Goal: Task Accomplishment & Management: Use online tool/utility

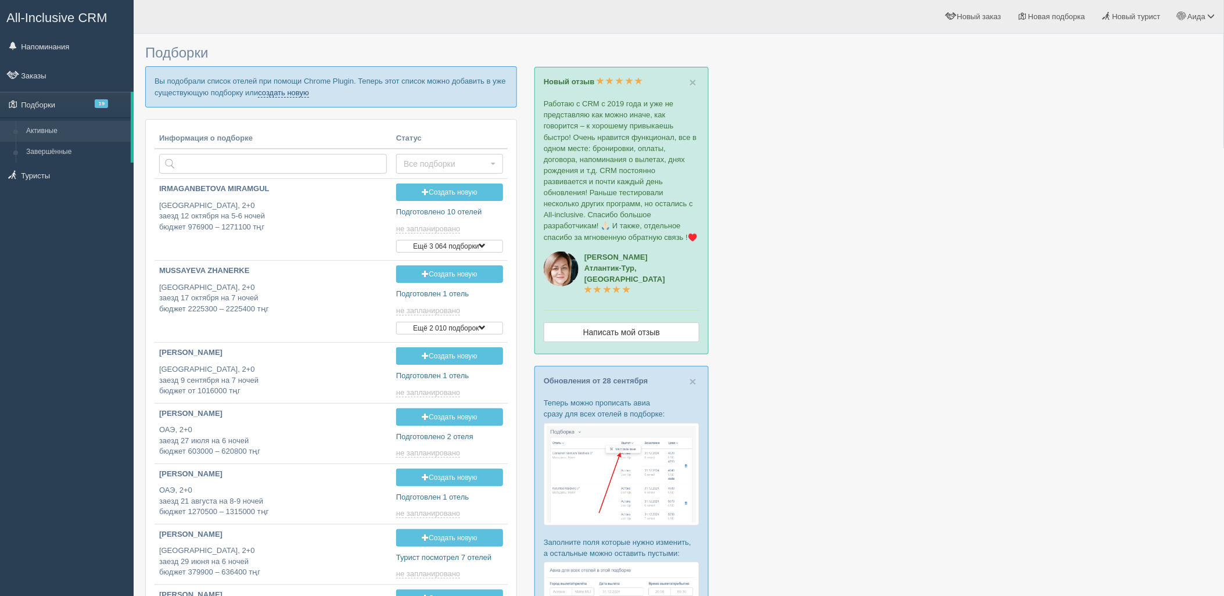
click at [279, 93] on link "создать новую" at bounding box center [283, 92] width 51 height 9
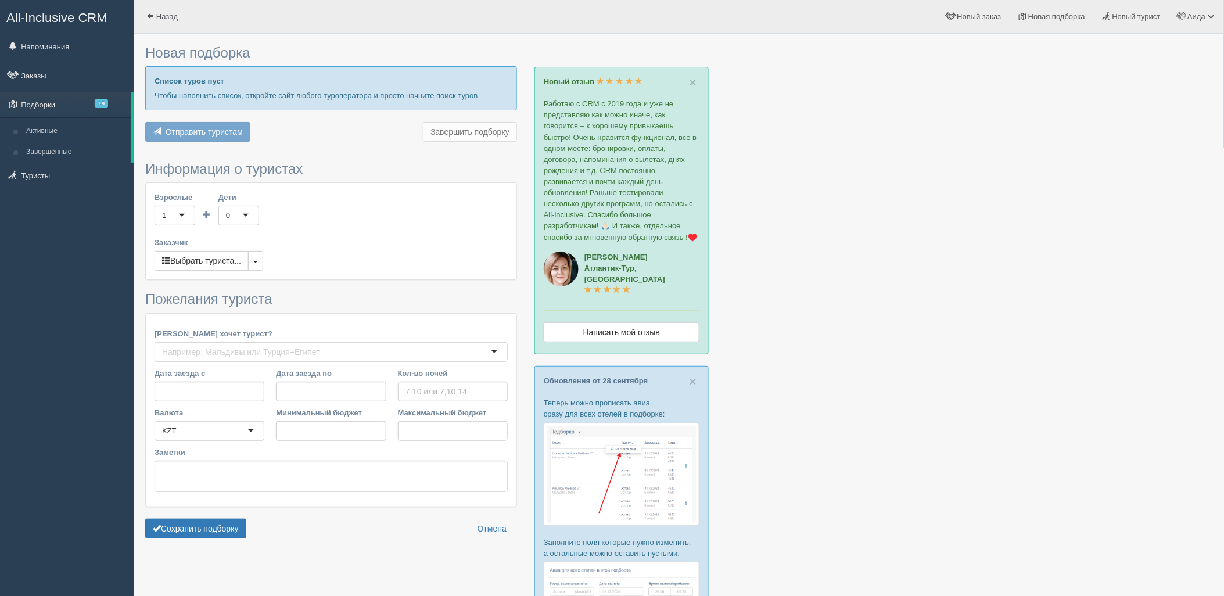
type input "7"
type input "1187900"
type input "1590500"
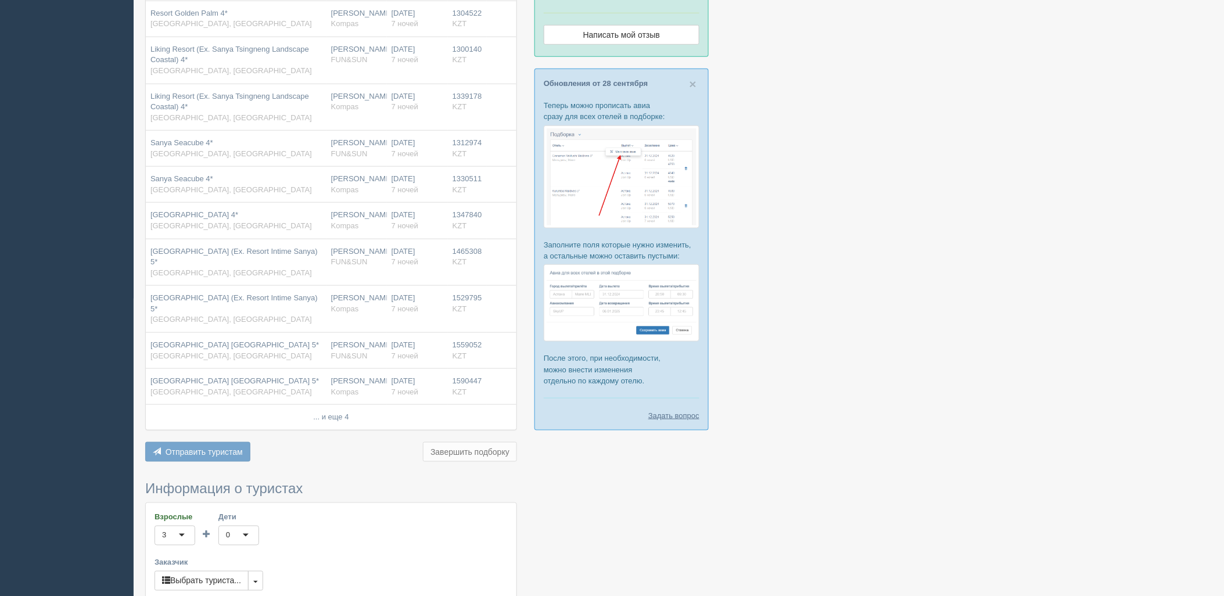
scroll to position [620, 0]
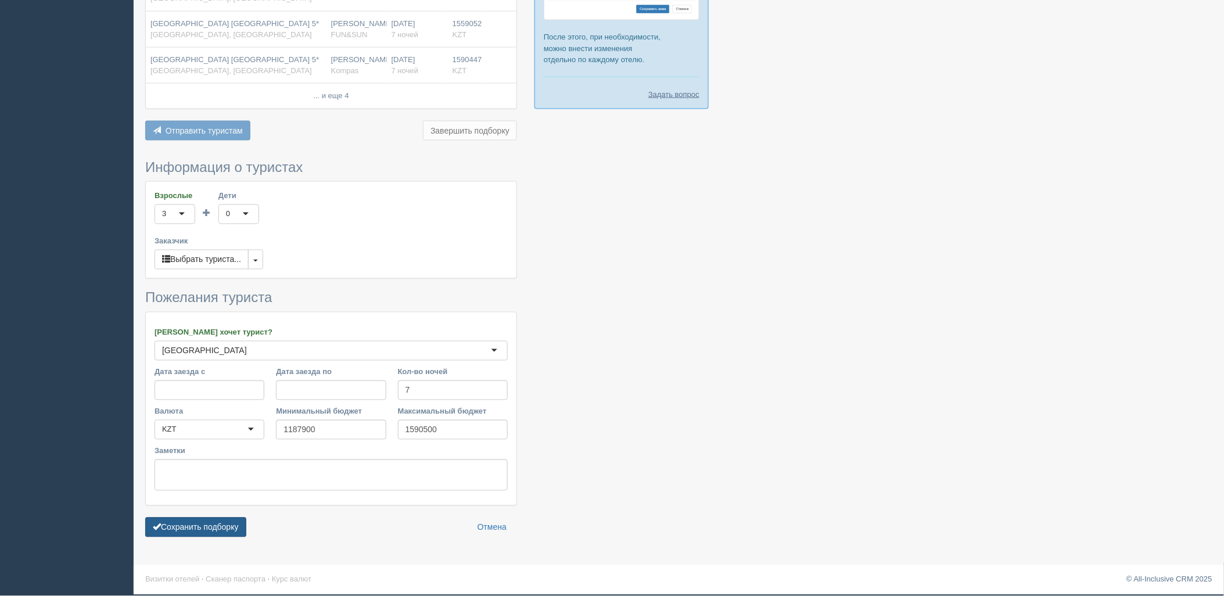
click at [237, 532] on button "Сохранить подборку" at bounding box center [195, 528] width 101 height 20
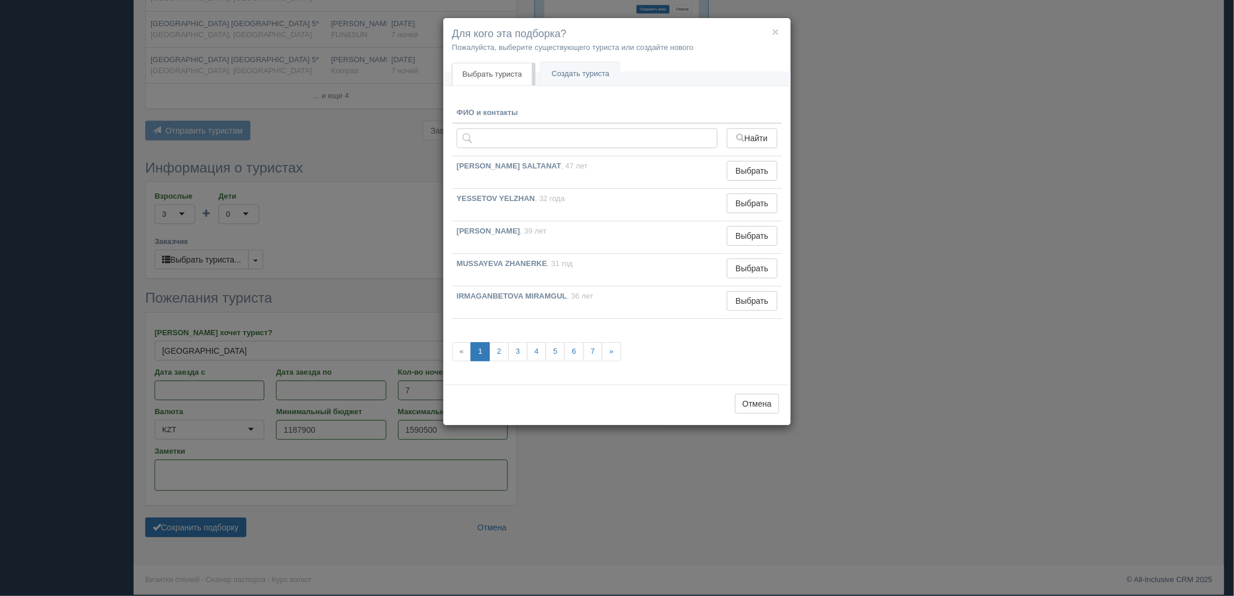
click at [795, 297] on div "× Для кого эта подборка? Пожалуйста, выберите существующего туриста или создайт…" at bounding box center [617, 298] width 1234 height 596
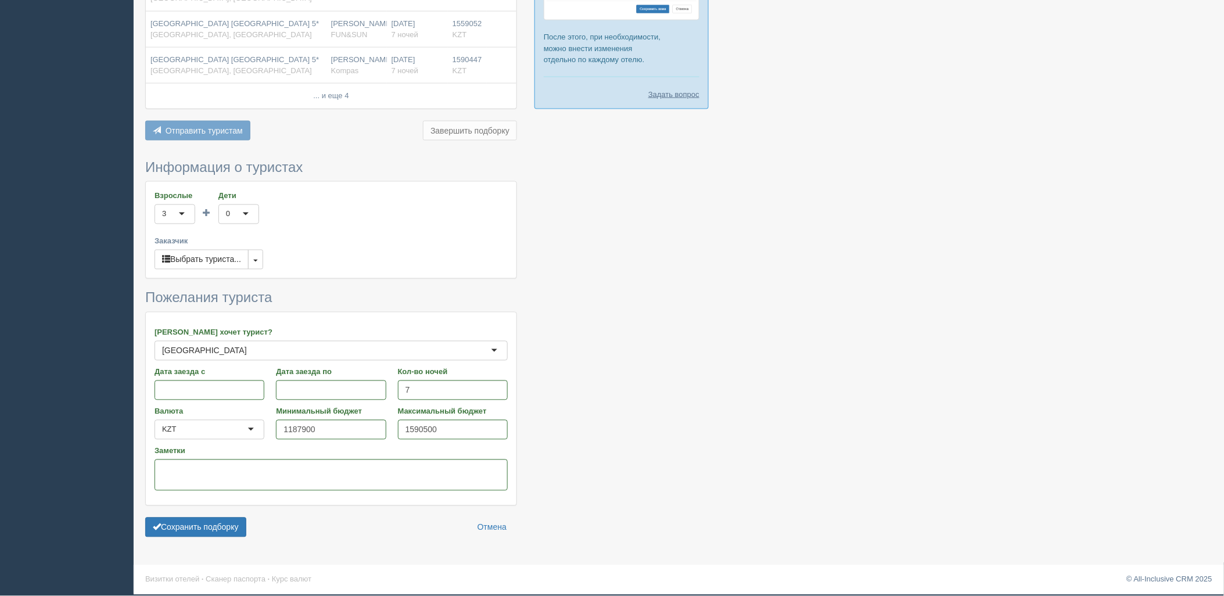
click at [202, 513] on form "Информация о туристах Взрослые 3 3 1 2 3 4 5 6 7 8 9 10 11 12 13 14 15 16 17 18…" at bounding box center [331, 351] width 372 height 383
click at [211, 521] on button "Сохранить подборку" at bounding box center [195, 528] width 101 height 20
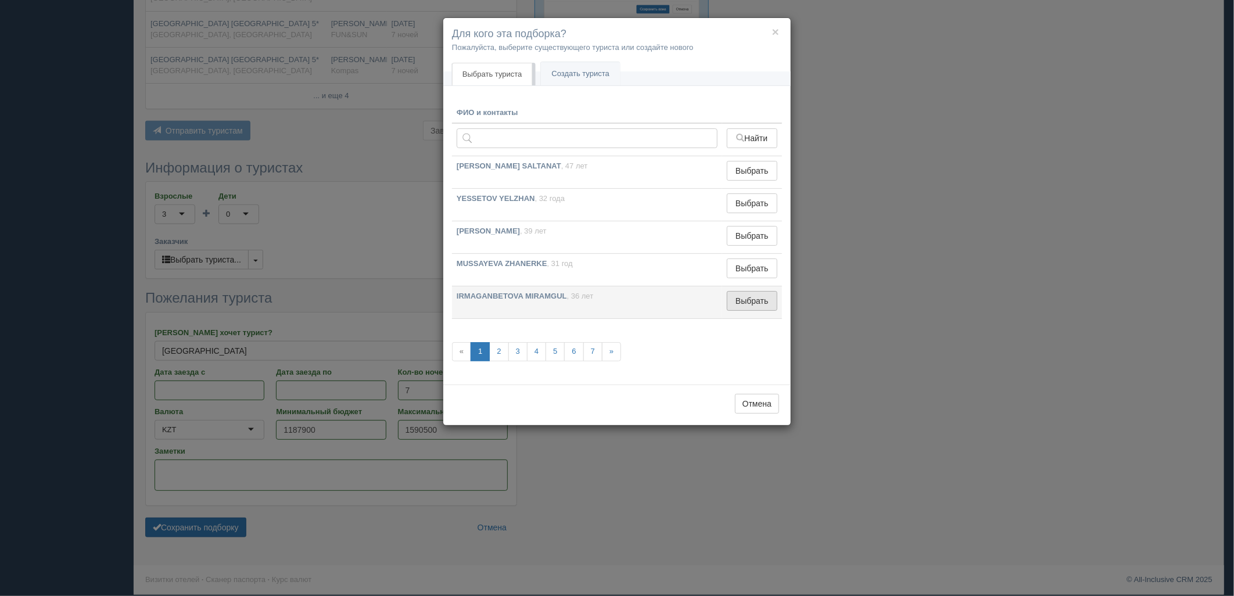
click at [728, 307] on button "Выбрать" at bounding box center [752, 301] width 51 height 20
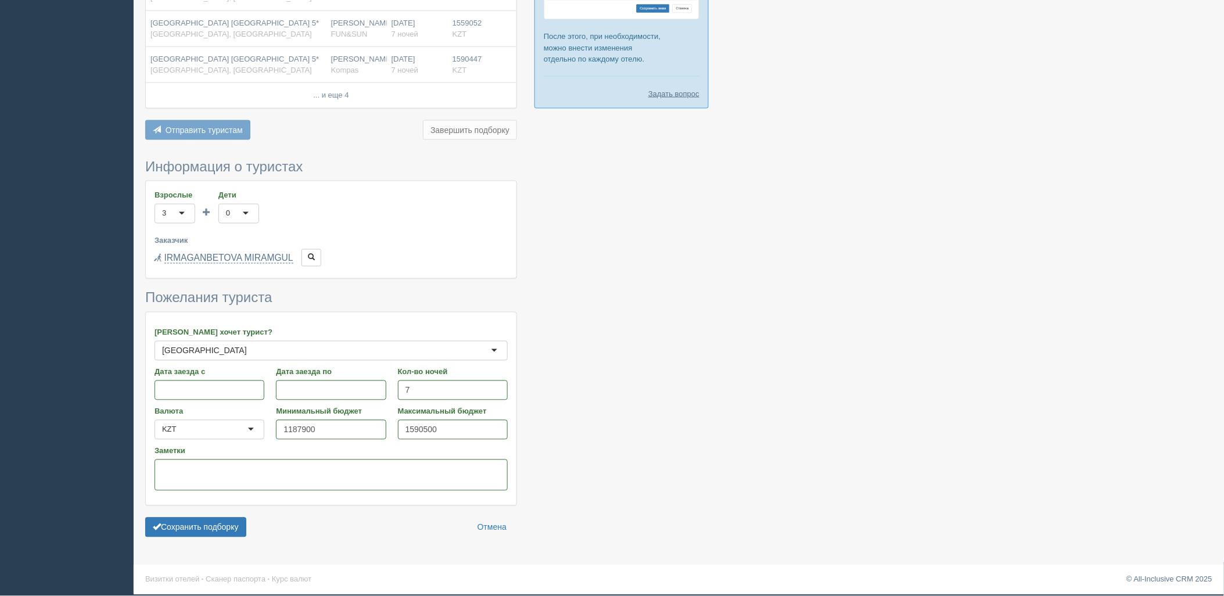
click at [238, 518] on form "Информация о туристах Взрослые 3 3 1 2 3 4 5 6 7 8 9 10 11 12 13 14 15 16 17 18…" at bounding box center [331, 351] width 372 height 383
drag, startPoint x: 238, startPoint y: 519, endPoint x: 239, endPoint y: 525, distance: 5.8
click at [239, 527] on button "Сохранить подборку" at bounding box center [195, 528] width 101 height 20
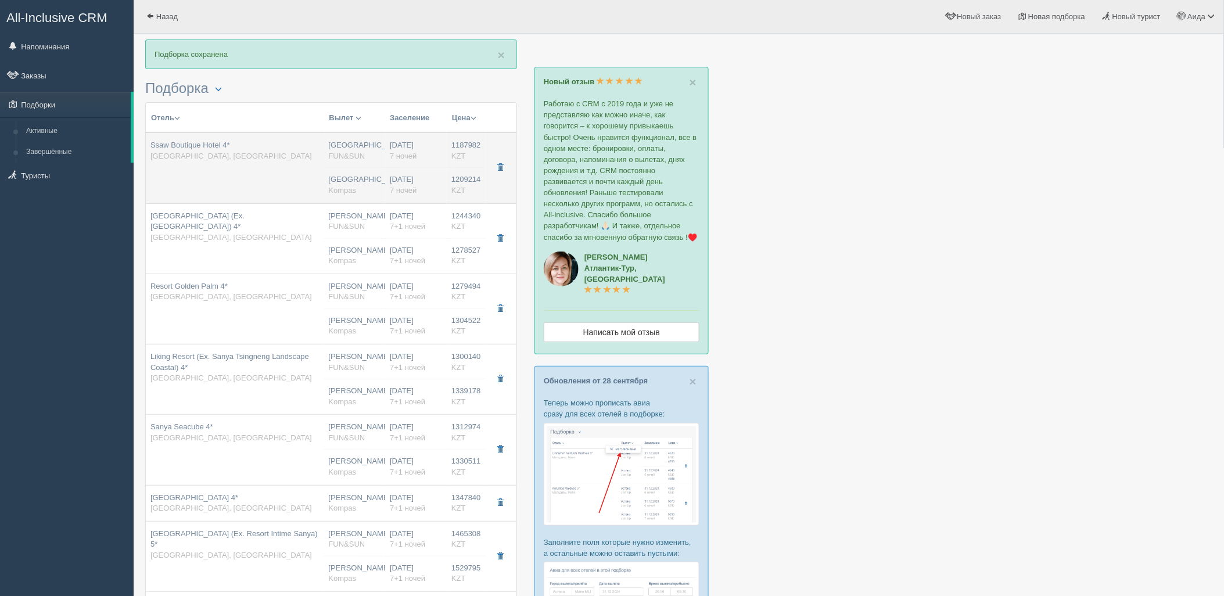
click at [247, 199] on td "Ssaw Boutique Hotel 4* Китай, Хайнань" at bounding box center [235, 167] width 178 height 71
type input "Ssaw Boutique Hotel 4*"
type input "https://www.booking.com/hotel/cn/zhong-xing-jun-ting.ru.html?aid=357028&label=b…"
type input "Китай"
type input "Хайнань"
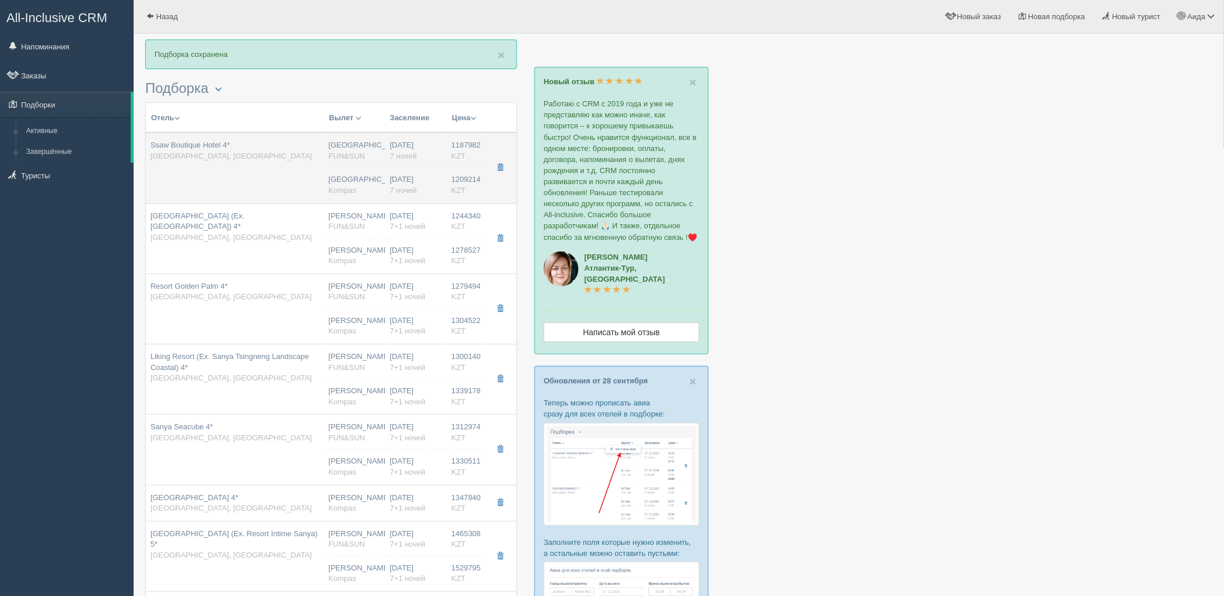
type input "1187982.00"
type input "Астана"
type input "7"
type input "ssaw triple room"
type input "BB - Только завтрак"
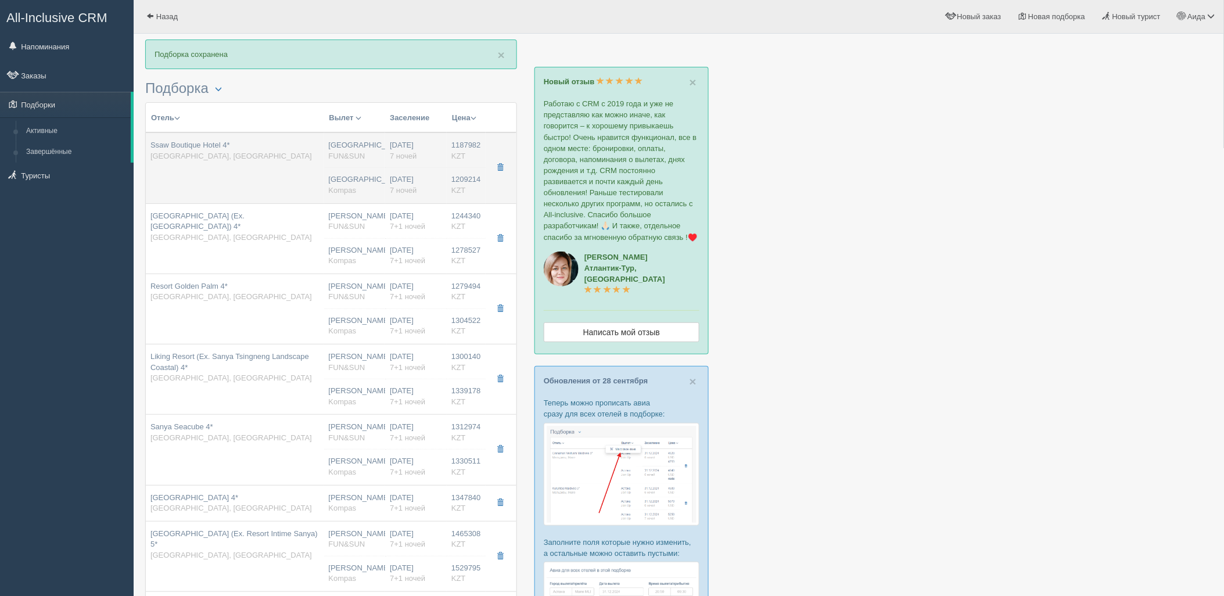
type input "FUN&SUN"
type input "https://tourvisor.ru/countries#!/hotel=ssaw-boutique-hotel"
type input "1209214.00"
type input "Астана"
type input "7"
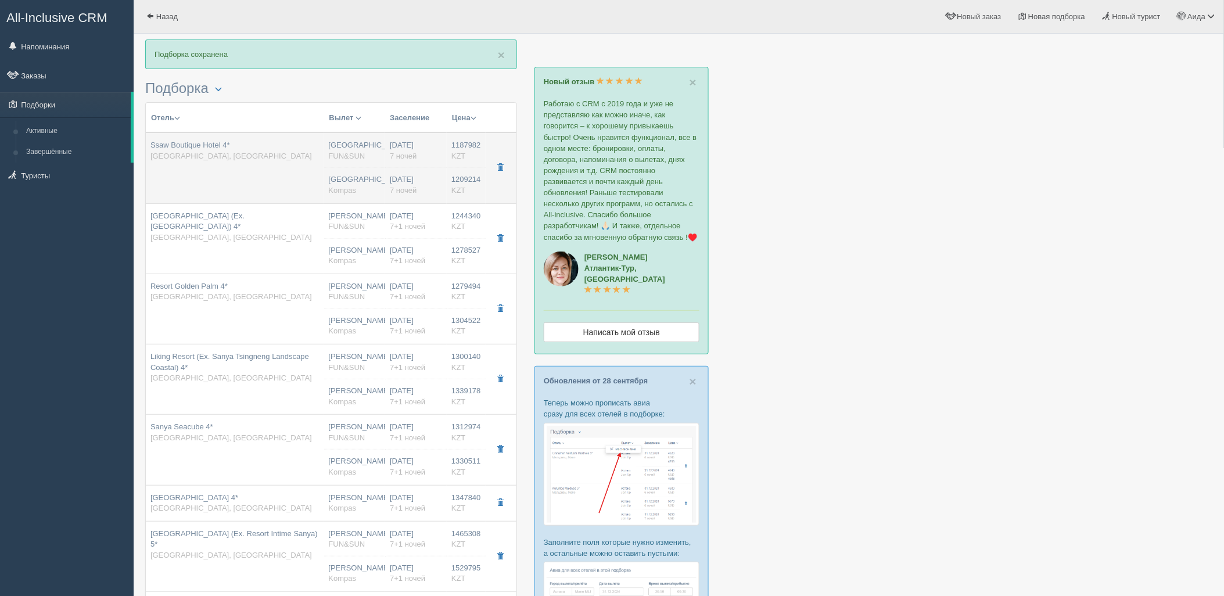
type input "ssaw triple room"
type input "BB - Только завтрак"
type input "Kompas"
type input "https://tourvisor.ru/countries#!/hotel=ssaw-boutique-hotel"
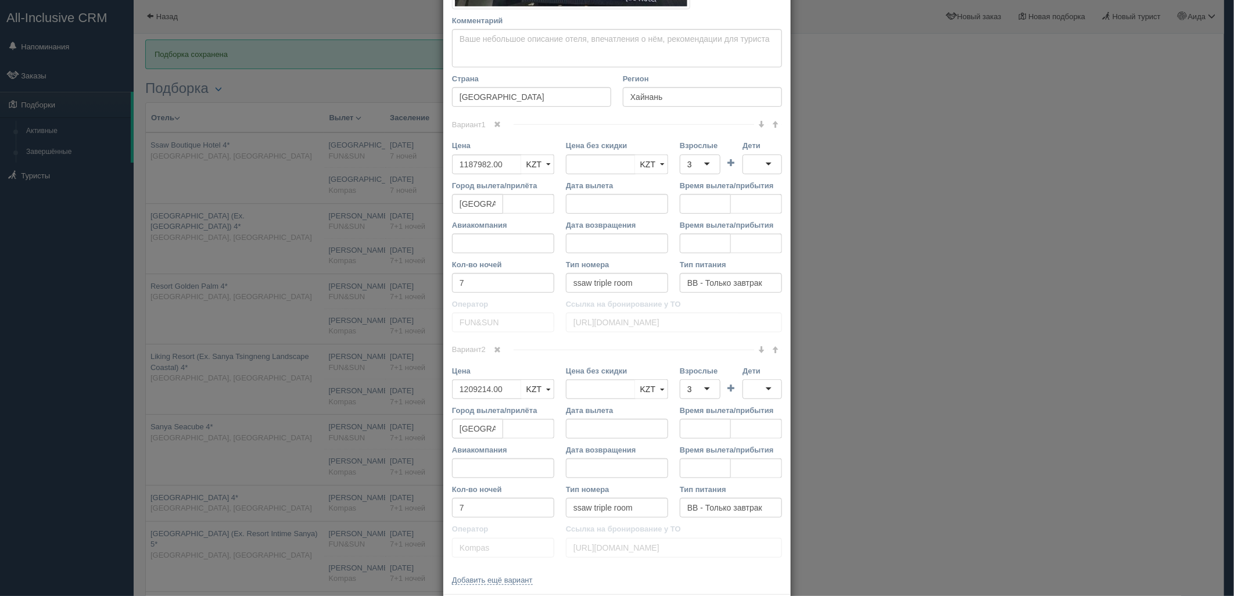
scroll to position [387, 0]
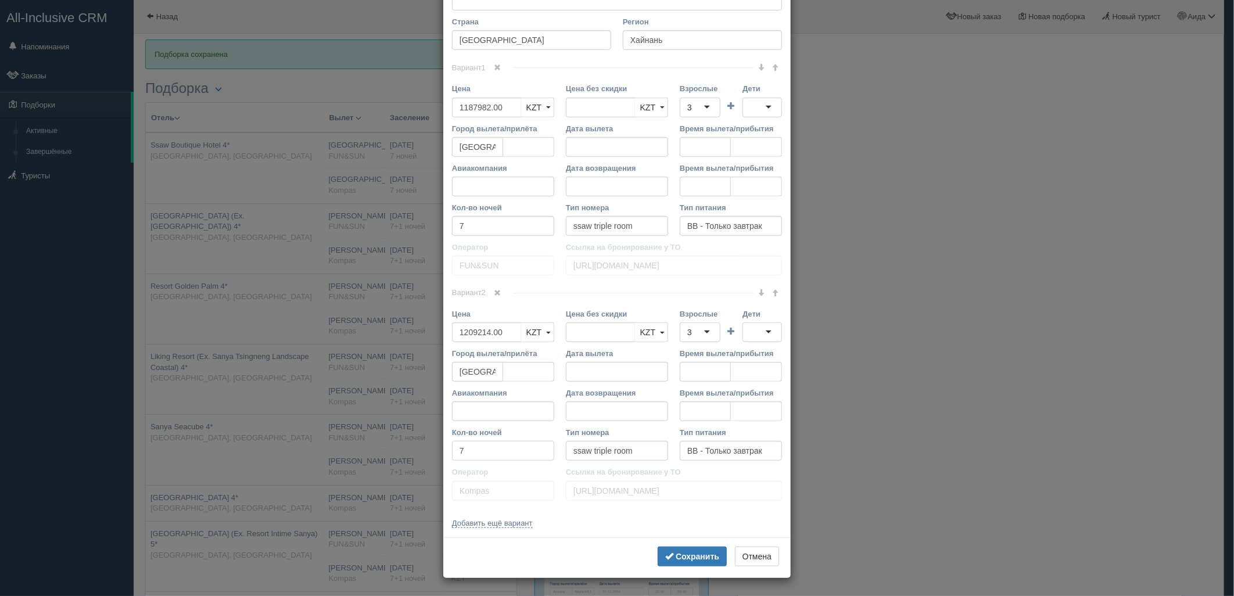
click at [506, 448] on input "7" at bounding box center [503, 451] width 102 height 20
type input "7+1"
click at [501, 230] on input "7" at bounding box center [503, 226] width 102 height 20
type input "7+1"
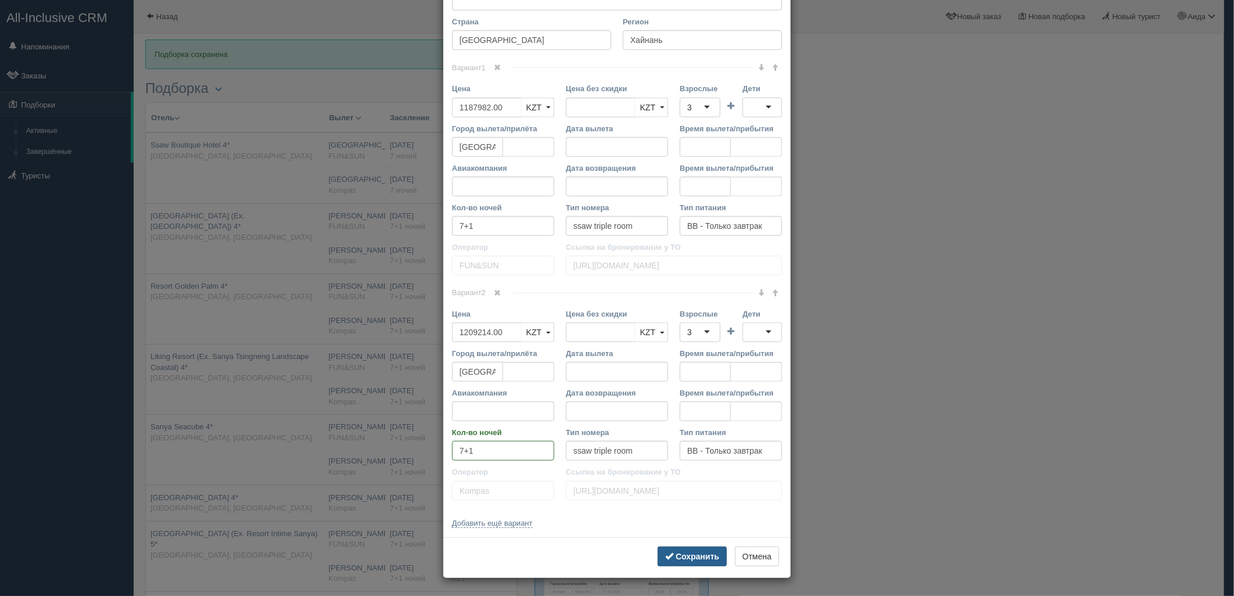
click at [689, 548] on button "Сохранить" at bounding box center [692, 557] width 69 height 20
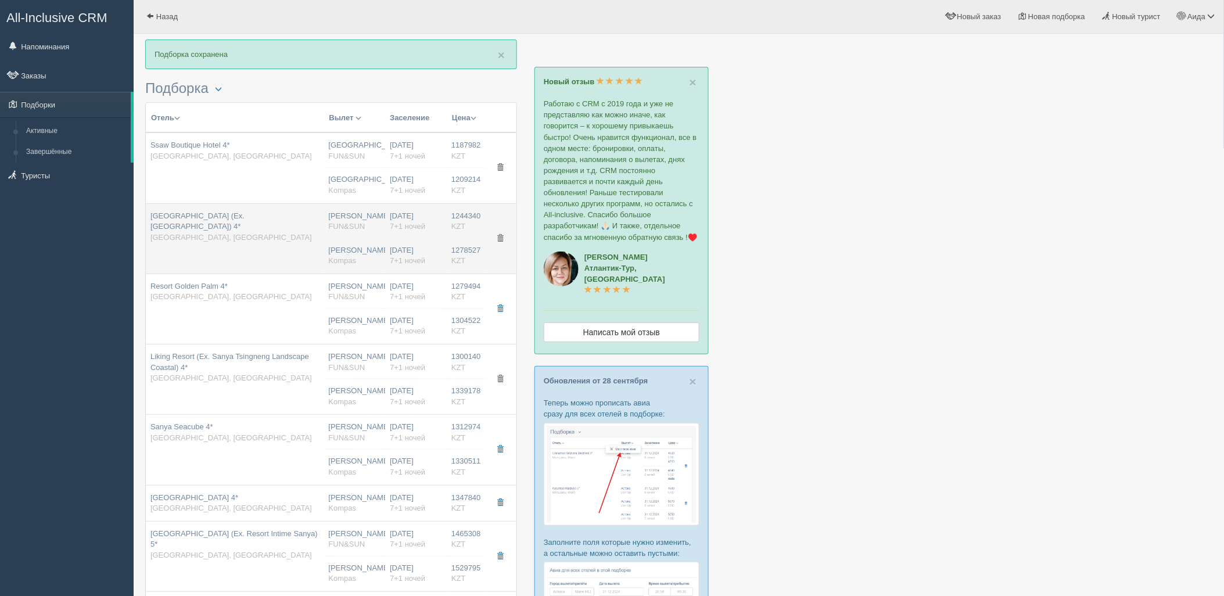
click at [393, 248] on div "29.01.2026 7+1 ночей" at bounding box center [416, 255] width 52 height 21
type input "Sanya Yuhai Hot Spring Resort Hotel (Ex. Yuhai International Resort) 4*"
type input "Санья"
type input "1244340.00"
type input "[PERSON_NAME]"
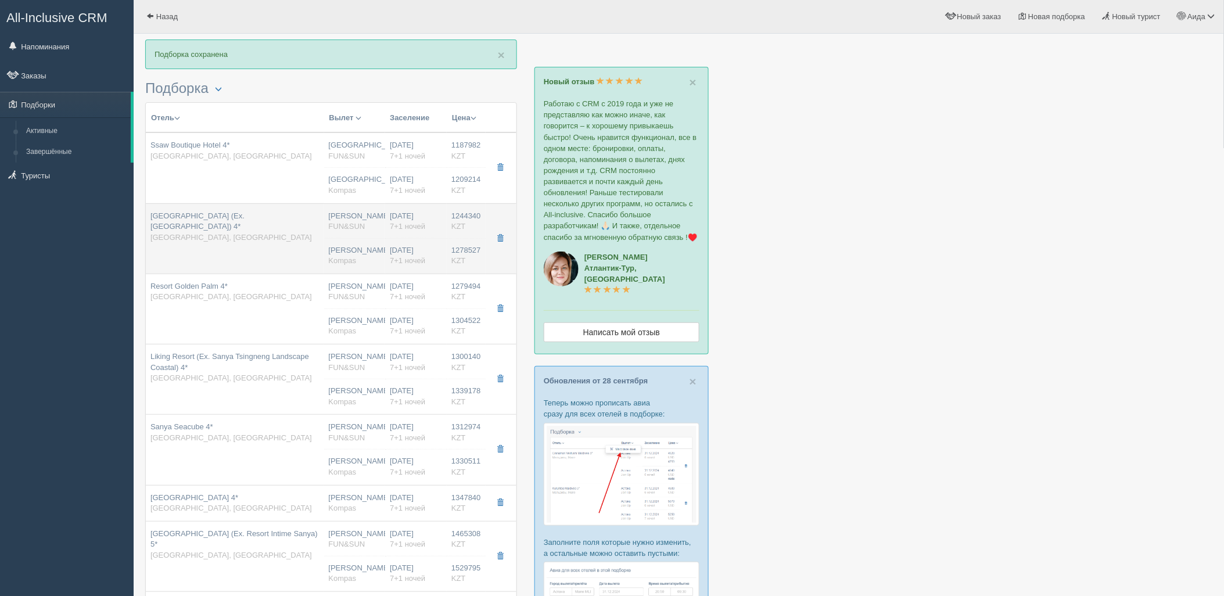
type input "Санья Феникс SYX"
type input "19:00"
type input "04:00"
type input "SCAT"
type input "05:50"
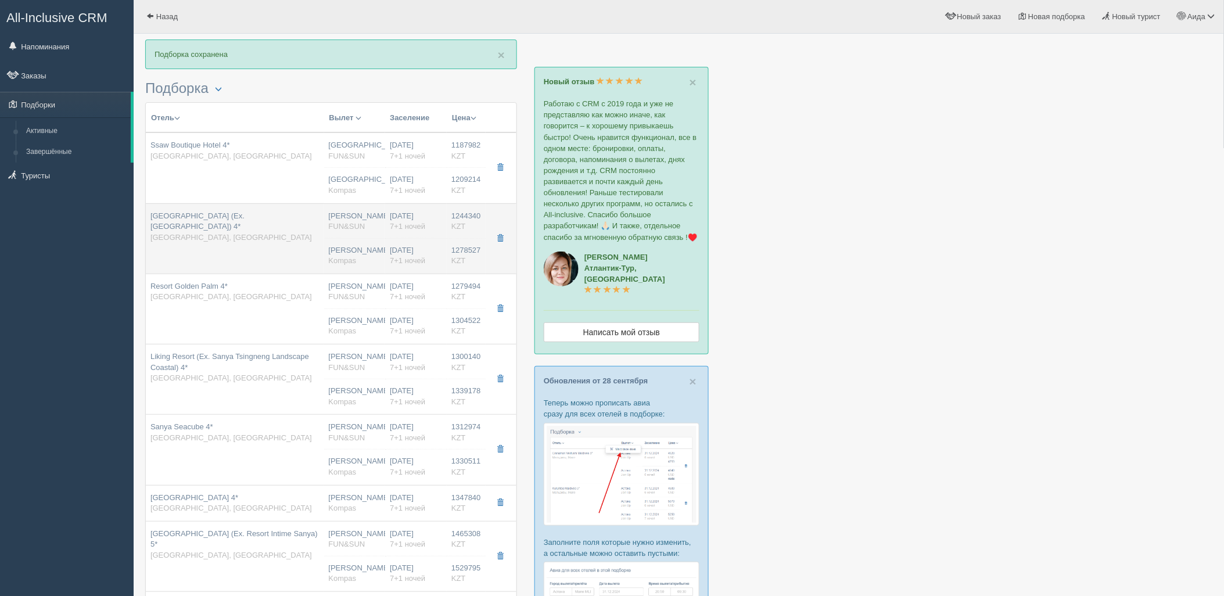
type input "12:30"
type input "garden view room"
type input "https://tourvisor.ru/countries#!/hotel=yuhai-international-resort"
type input "1278527.00"
type input "[PERSON_NAME]"
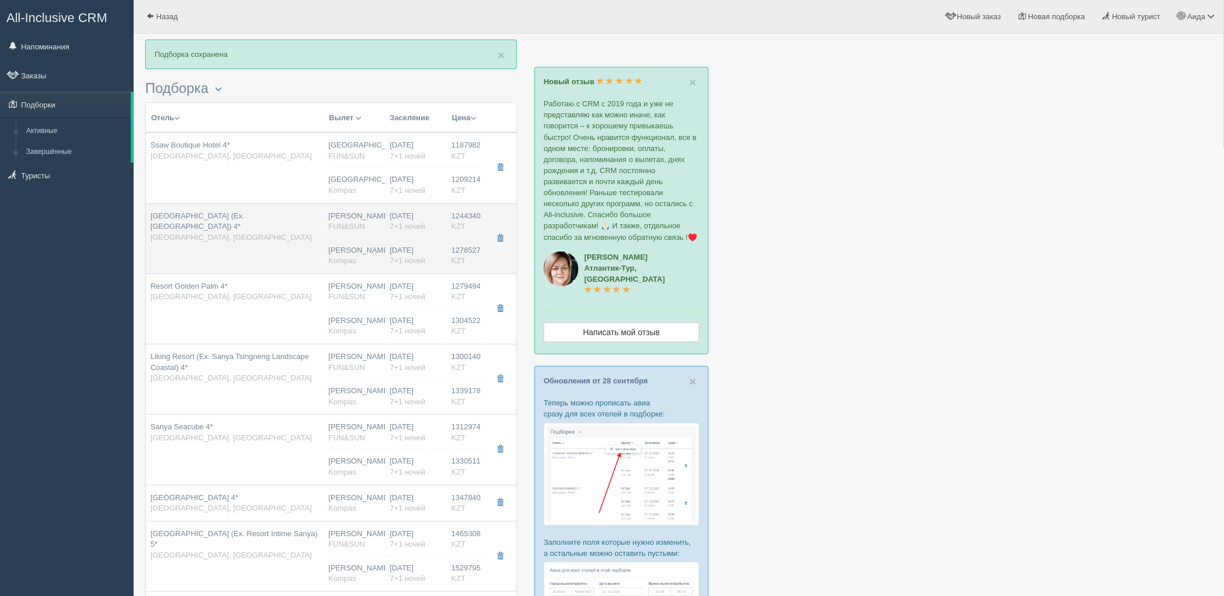
type input "Санья Феникс SYX"
type input "18:15"
type input "04:50"
type input "Air Astana"
type input "05:50"
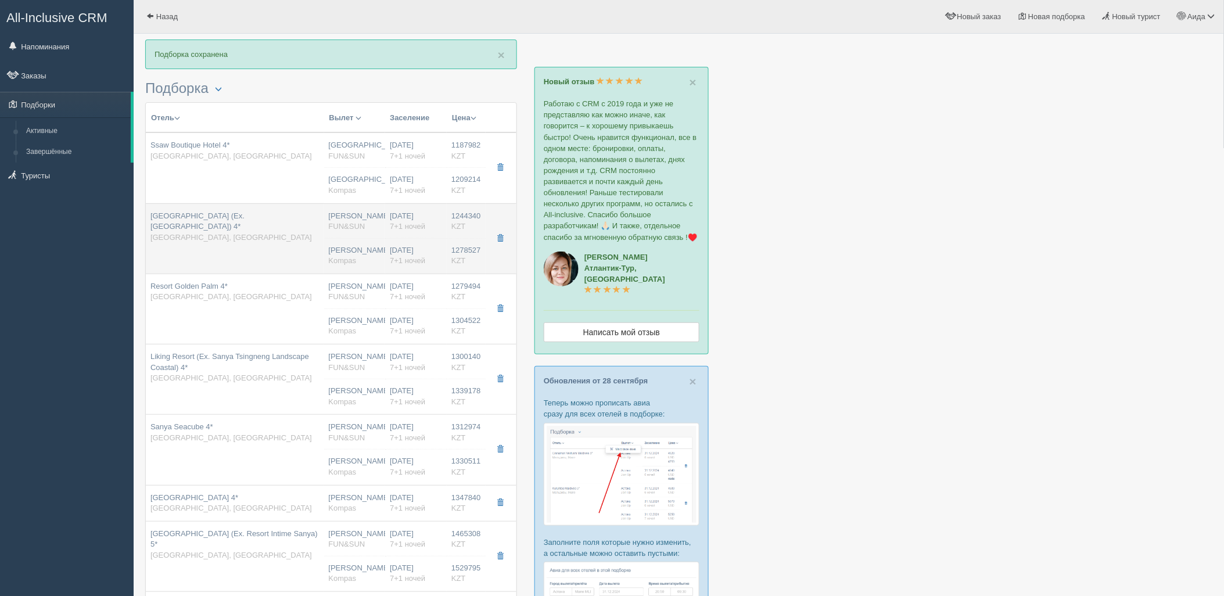
type input "10:50"
type input "garden view room"
type input "https://tourvisor.ru/countries#!/hotel=yuhai-international-resort"
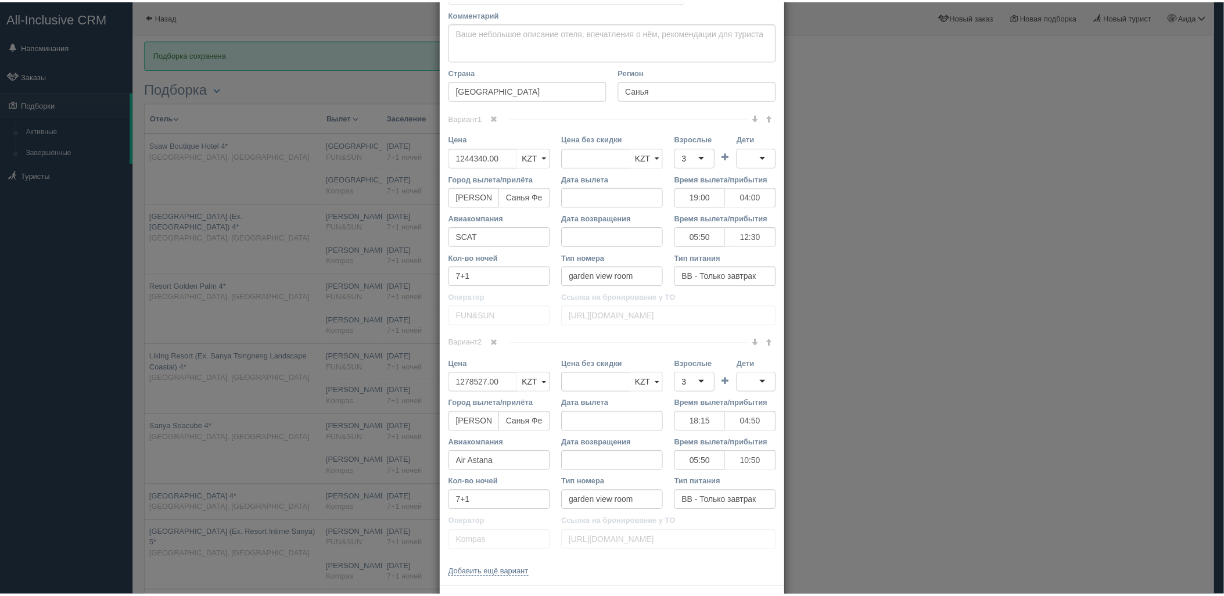
scroll to position [359, 0]
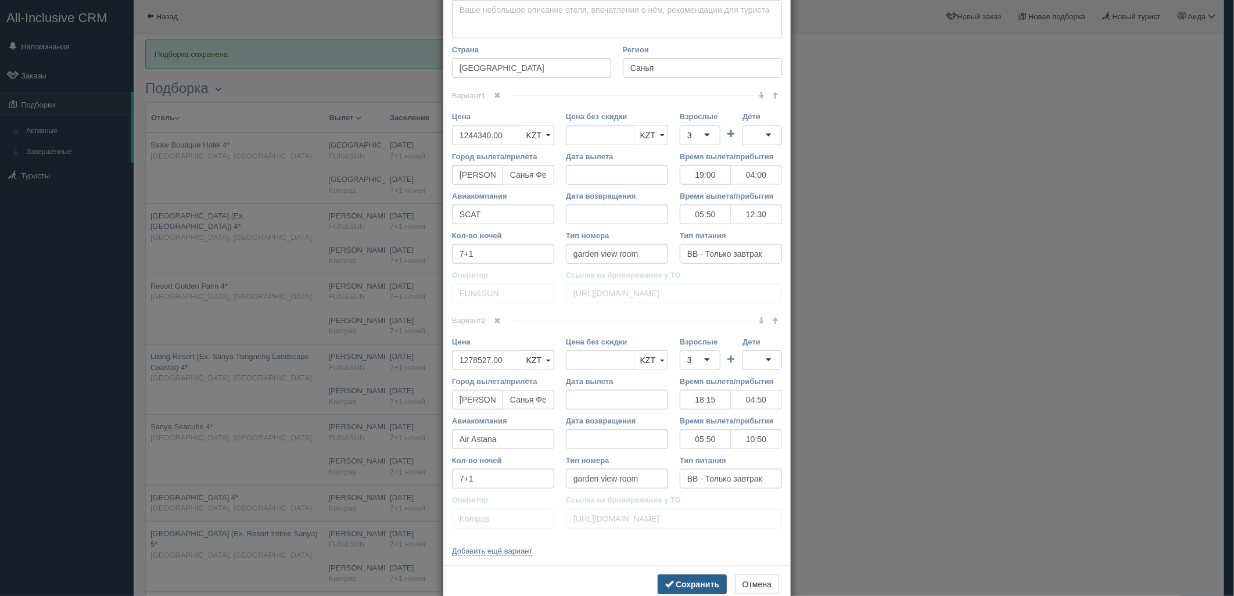
click at [675, 591] on button "Сохранить" at bounding box center [692, 585] width 69 height 20
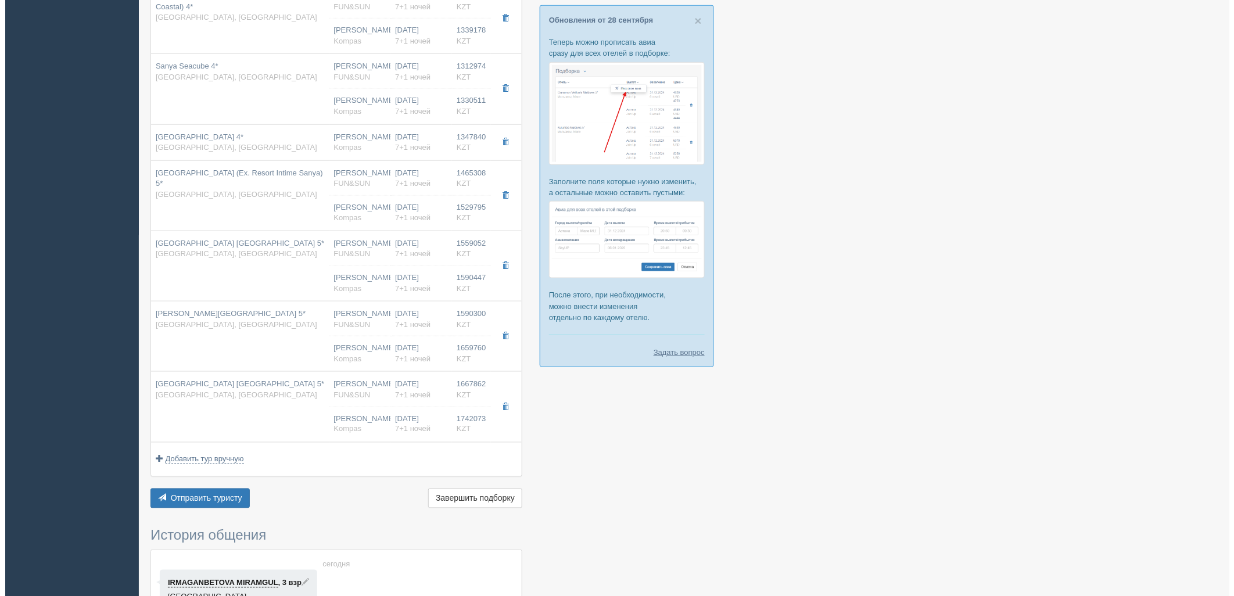
scroll to position [379, 0]
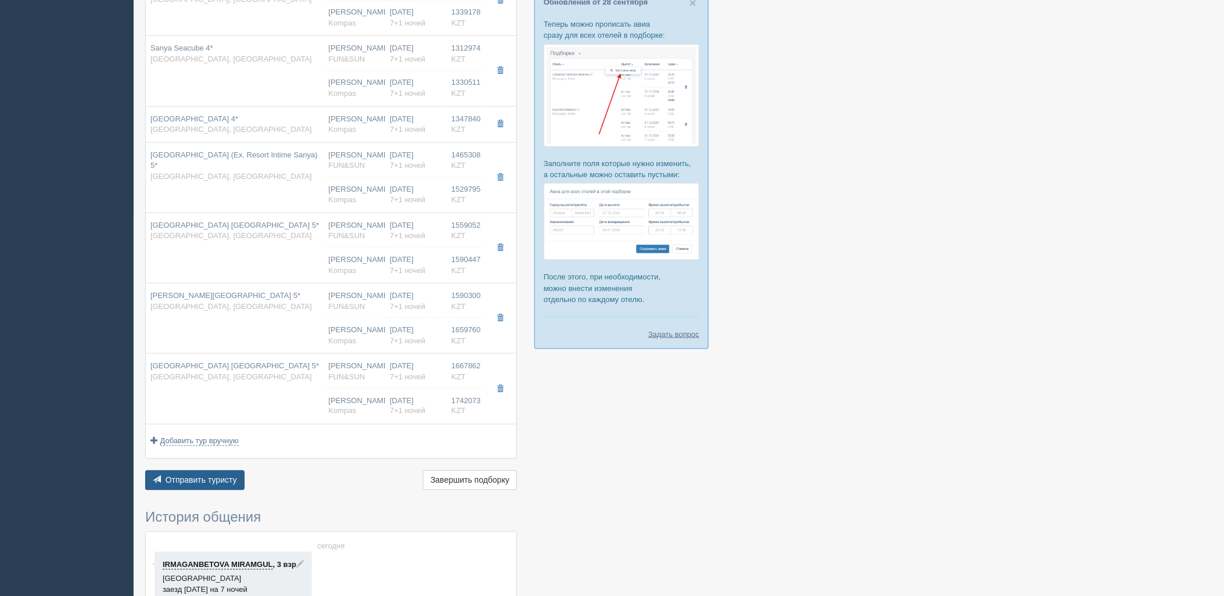
click at [223, 472] on button "Отправить туристу Отправить" at bounding box center [194, 481] width 99 height 20
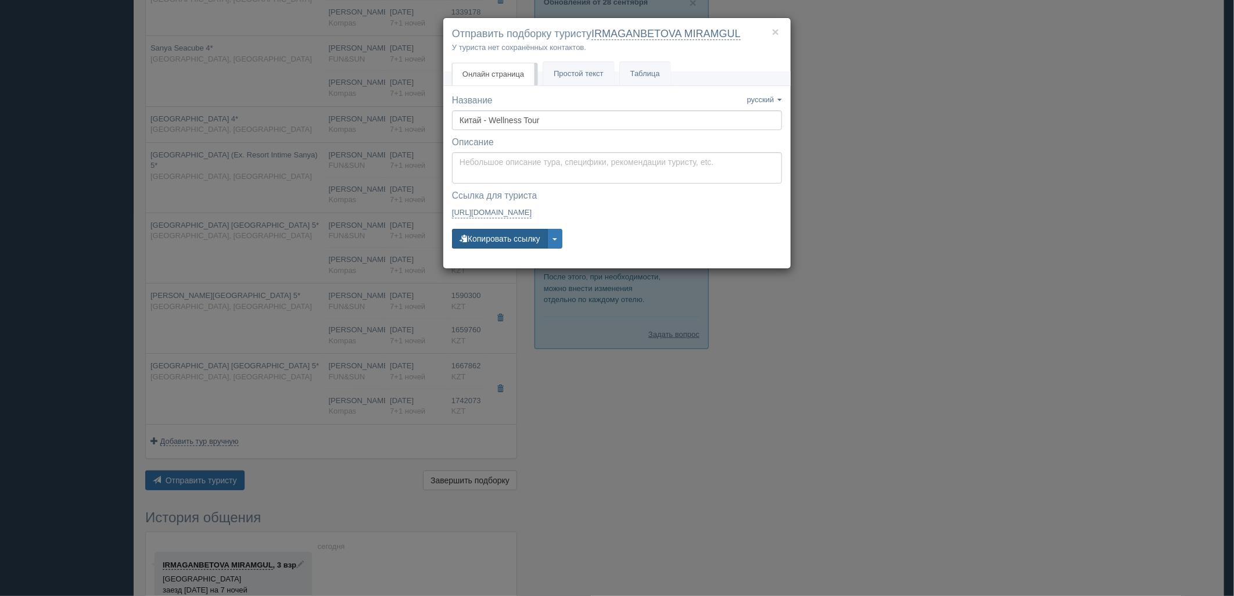
drag, startPoint x: 517, startPoint y: 219, endPoint x: 519, endPoint y: 245, distance: 25.6
click at [518, 223] on div "Ссылка для туриста — закрыта Ссылка скопирована https://tourist.allinclusivecrm…" at bounding box center [617, 206] width 330 height 34
click at [519, 245] on button "Копировать ссылку" at bounding box center [500, 239] width 96 height 20
click at [520, 231] on button "Копировать ссылку" at bounding box center [500, 239] width 96 height 20
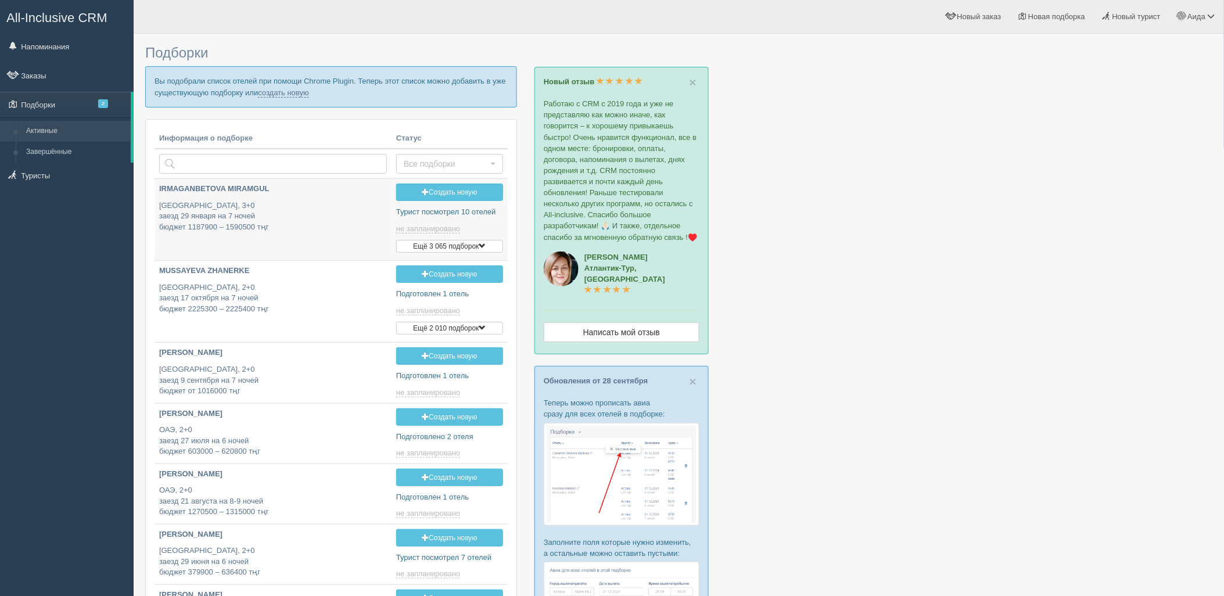
type input "2025-10-02 11:50"
click at [264, 92] on link "создать новую" at bounding box center [283, 92] width 51 height 9
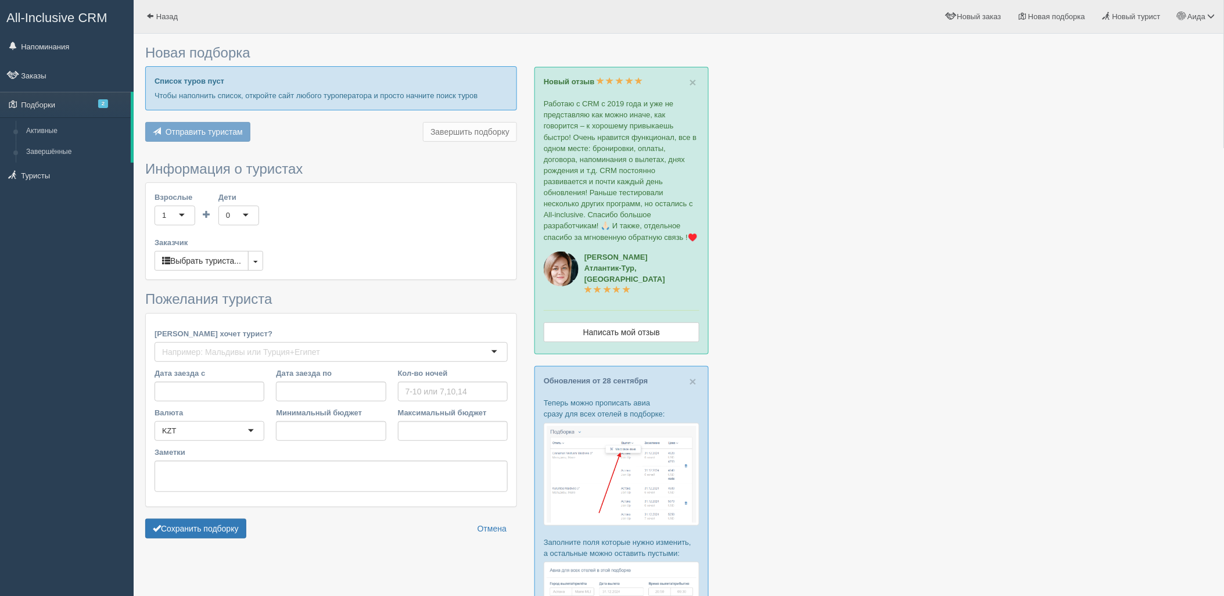
type input "7"
type input "1957400"
type input "2041000"
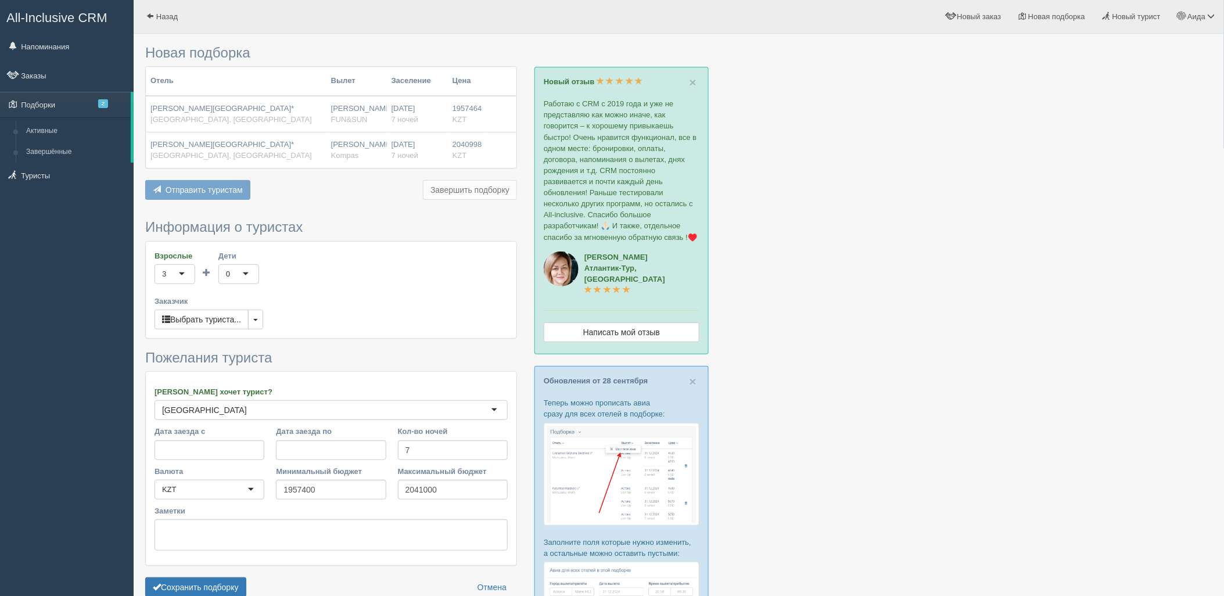
scroll to position [173, 0]
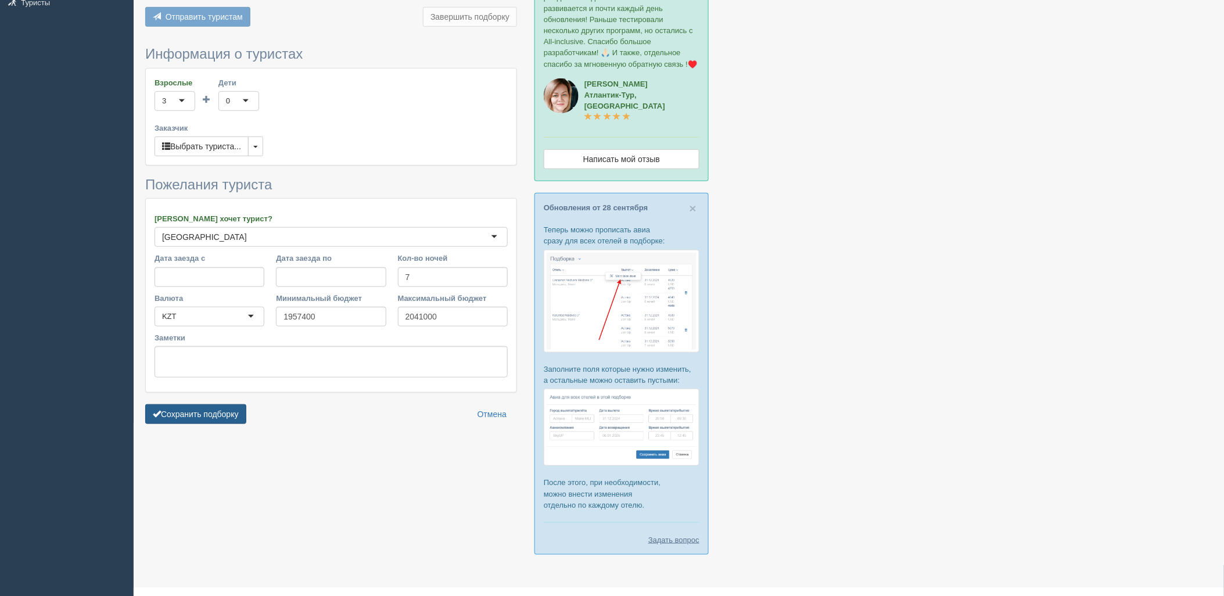
click at [240, 422] on button "Сохранить подборку" at bounding box center [195, 414] width 101 height 20
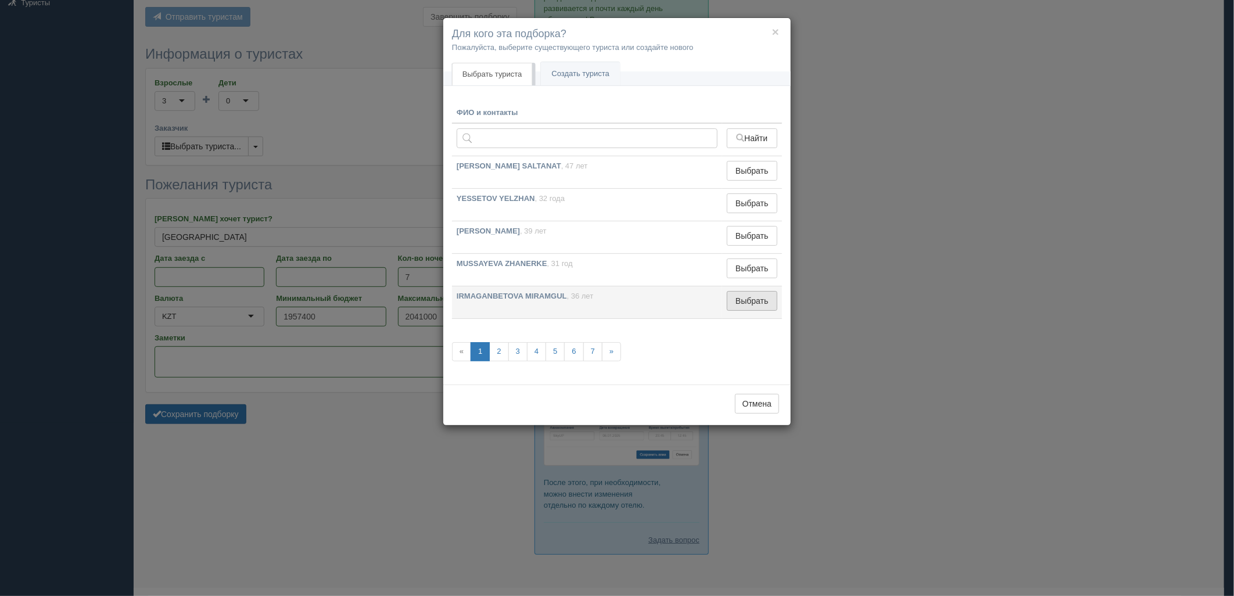
click at [734, 305] on button "Выбрать" at bounding box center [752, 301] width 51 height 20
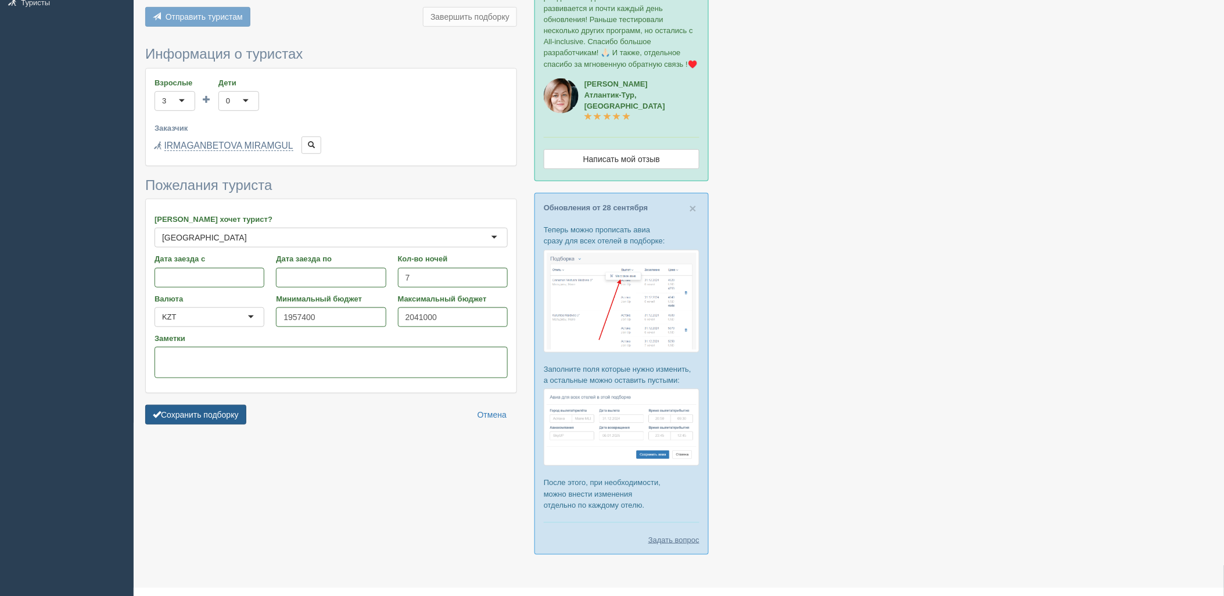
click at [195, 413] on button "Сохранить подборку" at bounding box center [195, 415] width 101 height 20
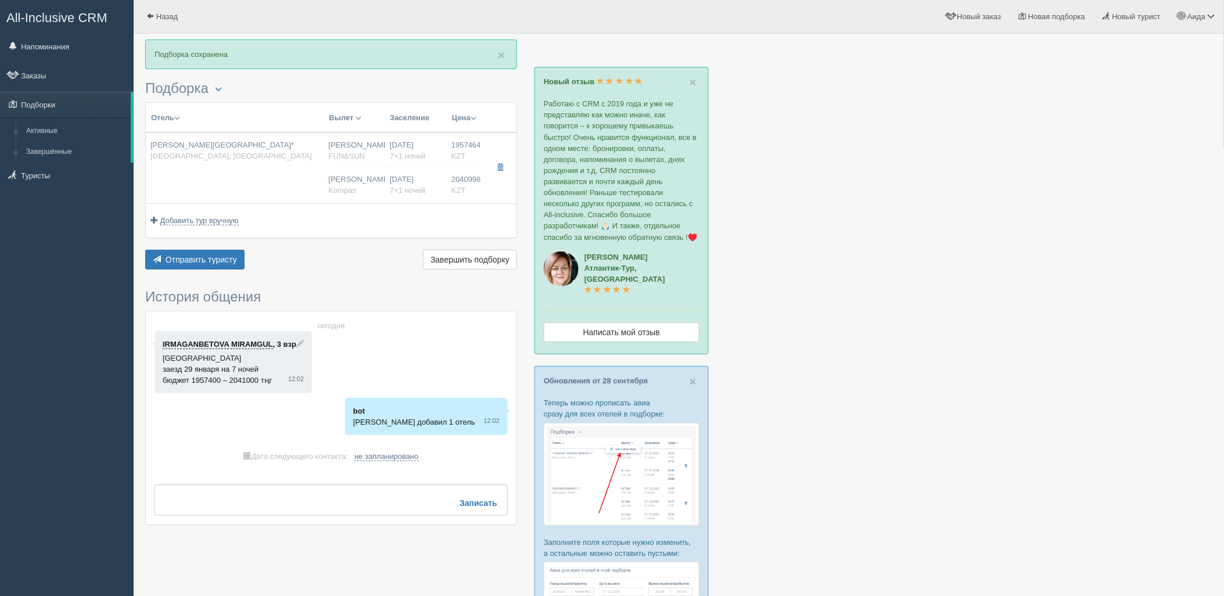
click at [214, 271] on div "Отправить туристу Отправить Завершить подборку Активировать подборку Добавить и…" at bounding box center [331, 261] width 372 height 23
click at [214, 266] on button "Отправить туристу Отправить" at bounding box center [194, 260] width 99 height 20
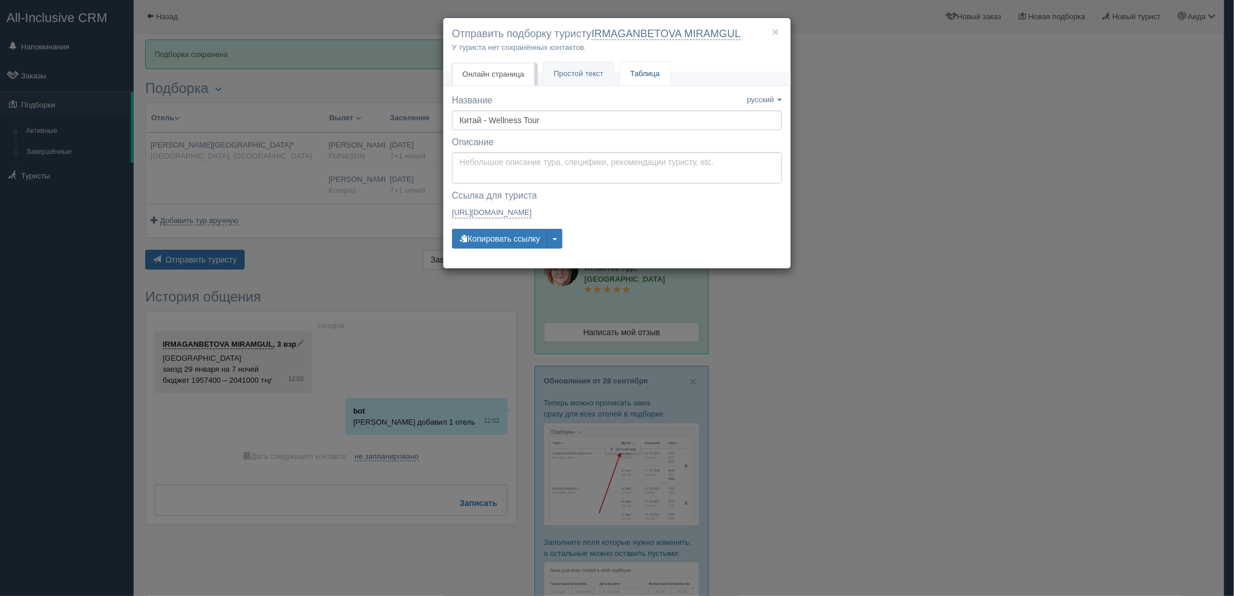
click at [654, 74] on link "Таблица" at bounding box center [645, 74] width 51 height 24
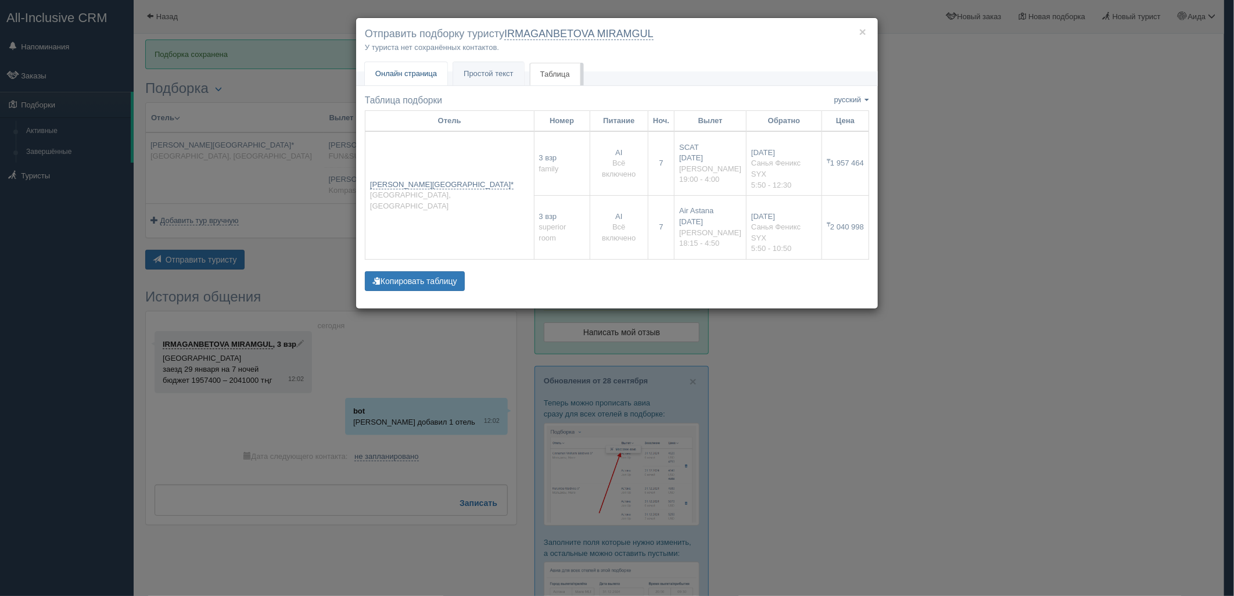
click at [387, 74] on span "Онлайн страница" at bounding box center [406, 73] width 62 height 9
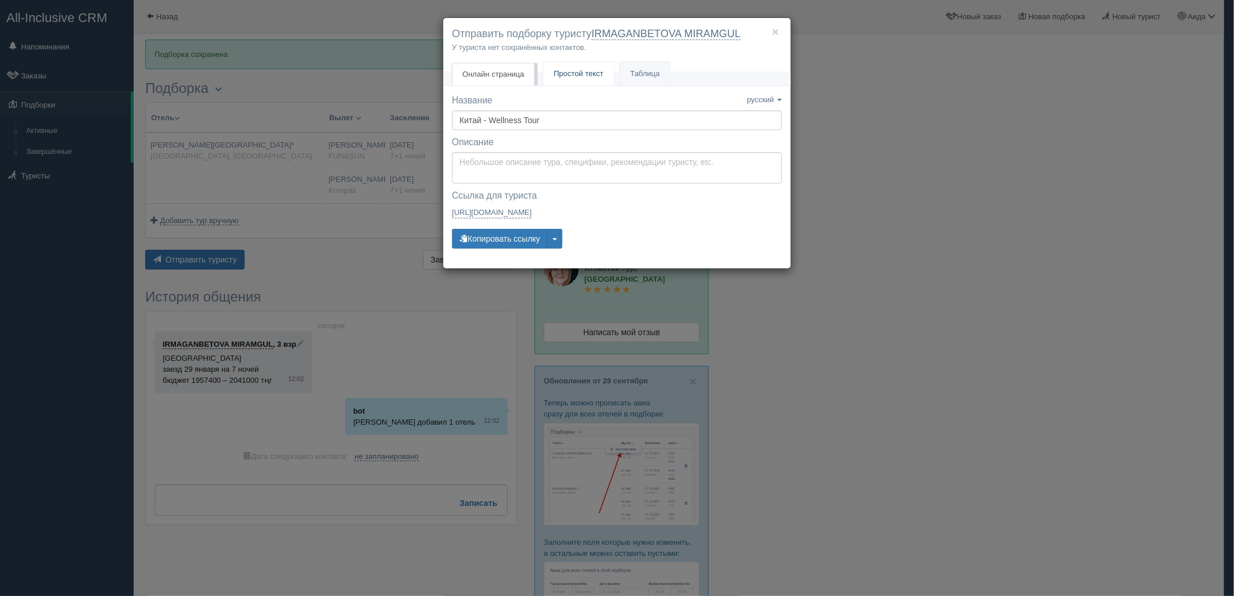
click at [564, 64] on link "Простой текст Текст" at bounding box center [578, 74] width 71 height 24
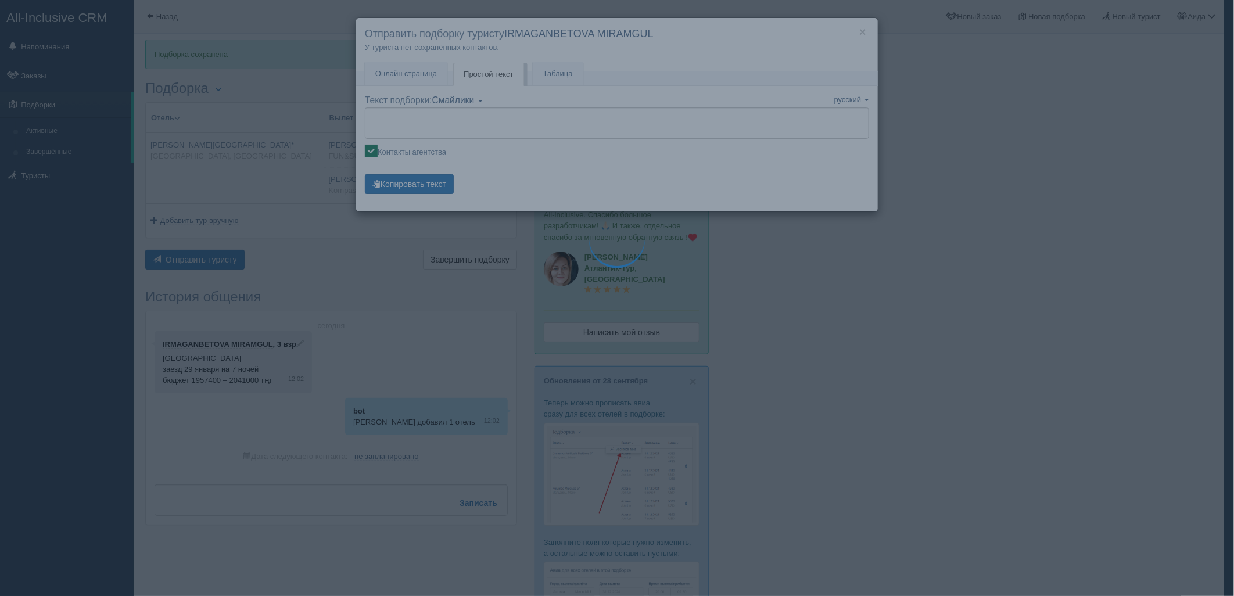
type textarea "🌞 Добрый день! Предлагаем Вам рассмотреть следующие варианты: 🌎 Китай, Дадунхай…"
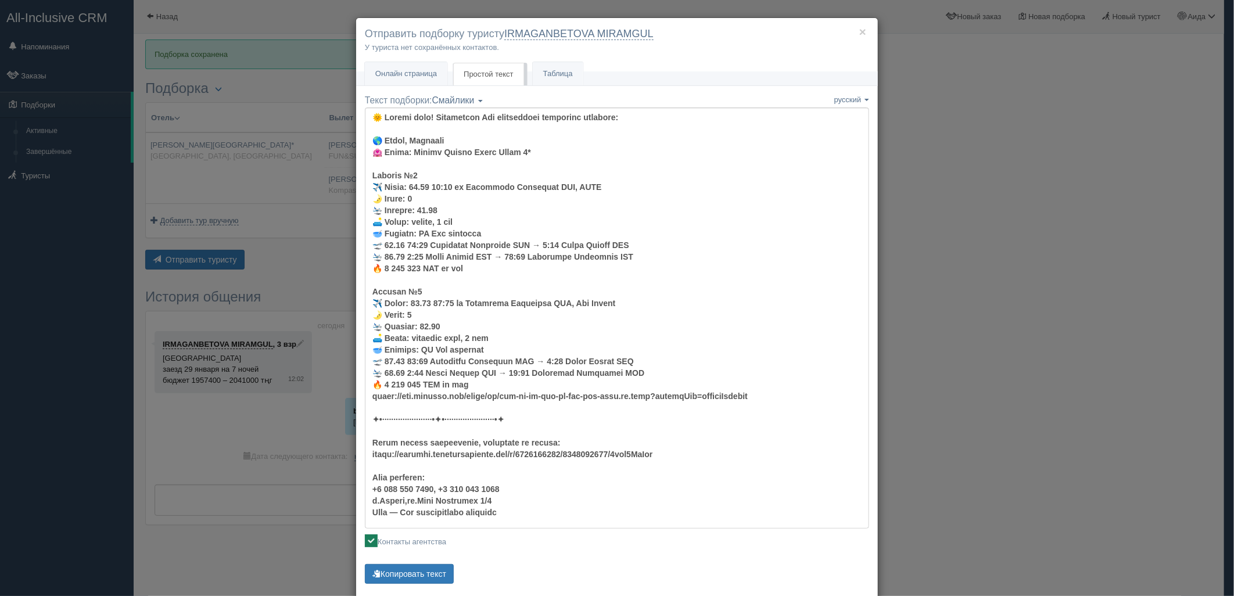
scroll to position [23, 0]
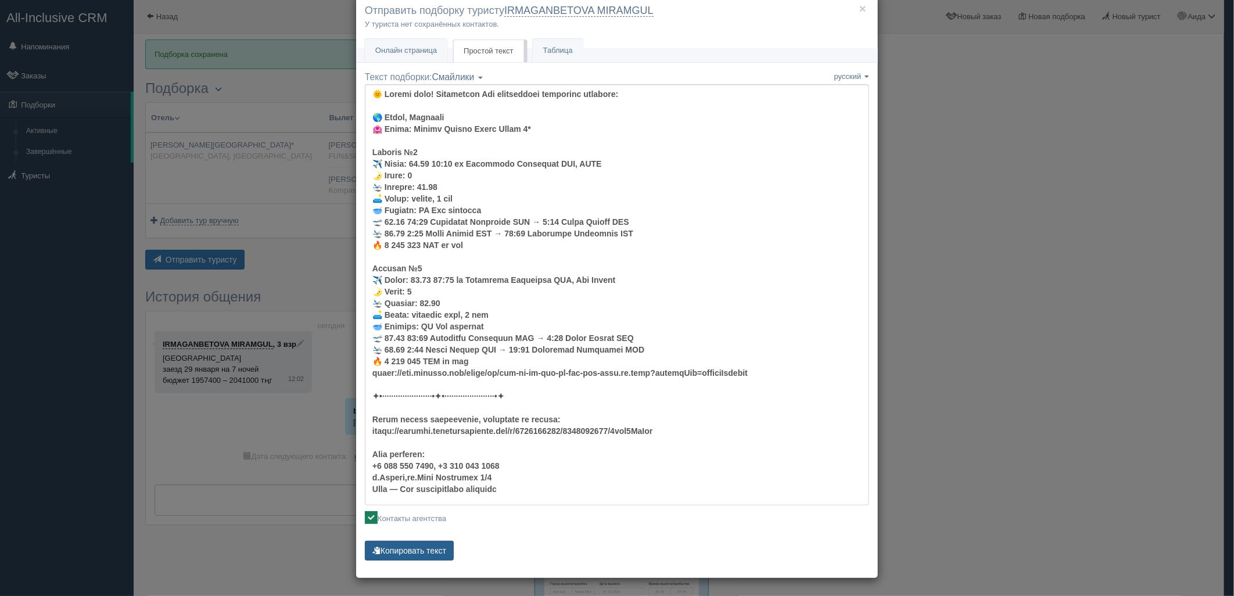
click at [414, 545] on button "Копировать текст" at bounding box center [409, 551] width 89 height 20
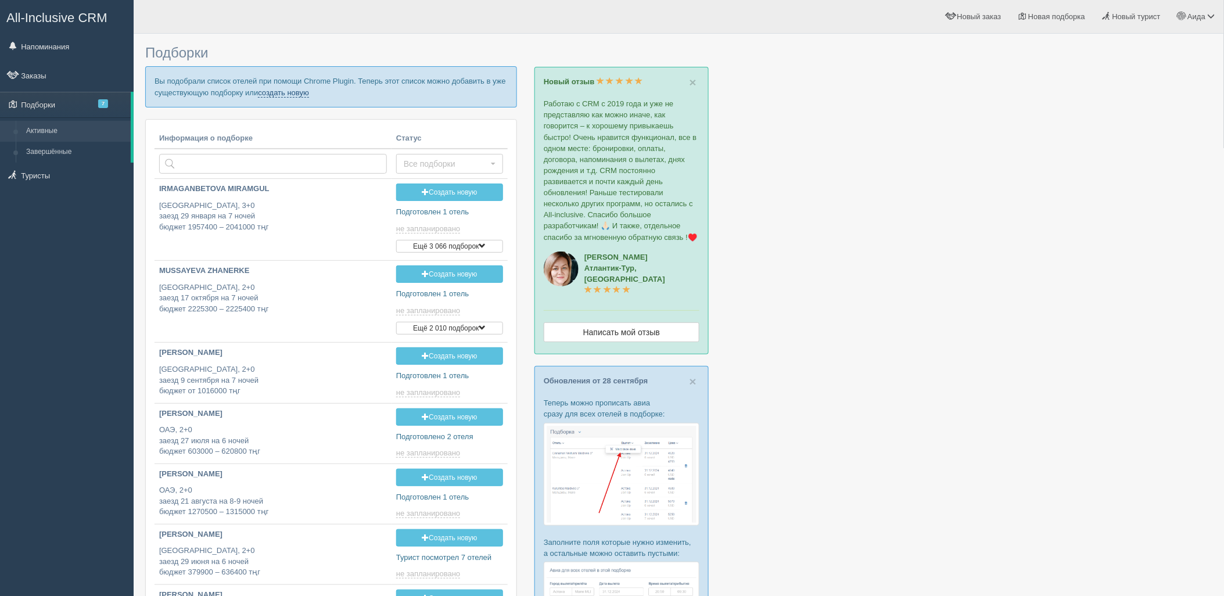
click at [270, 89] on link "создать новую" at bounding box center [283, 92] width 51 height 9
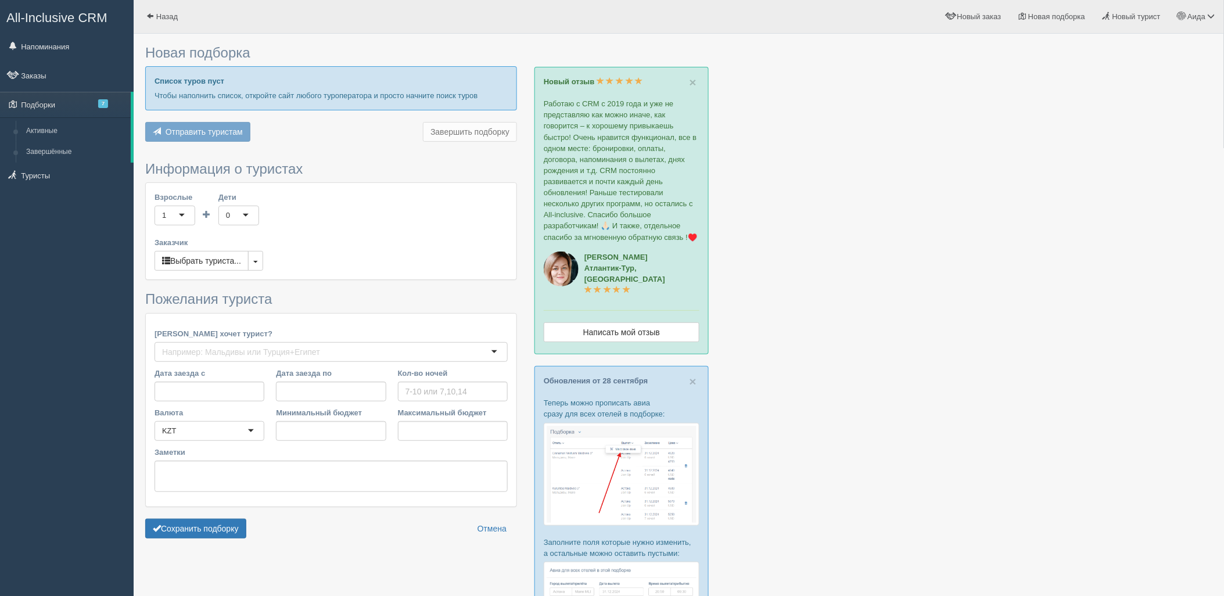
type input "7"
type input "1735900"
type input "2362100"
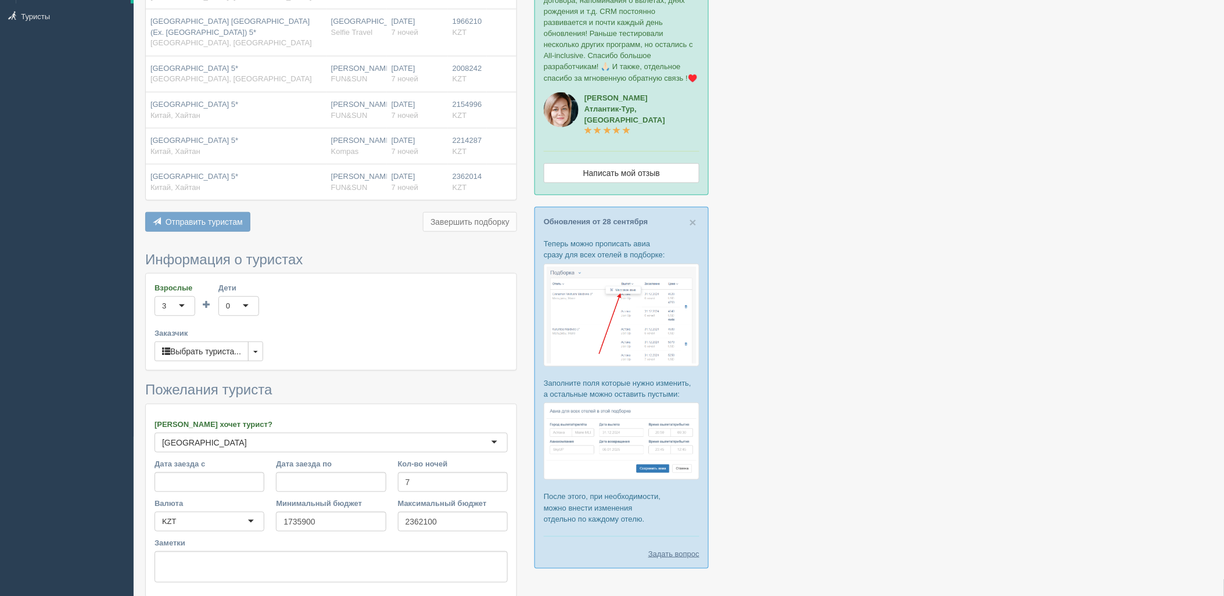
scroll to position [252, 0]
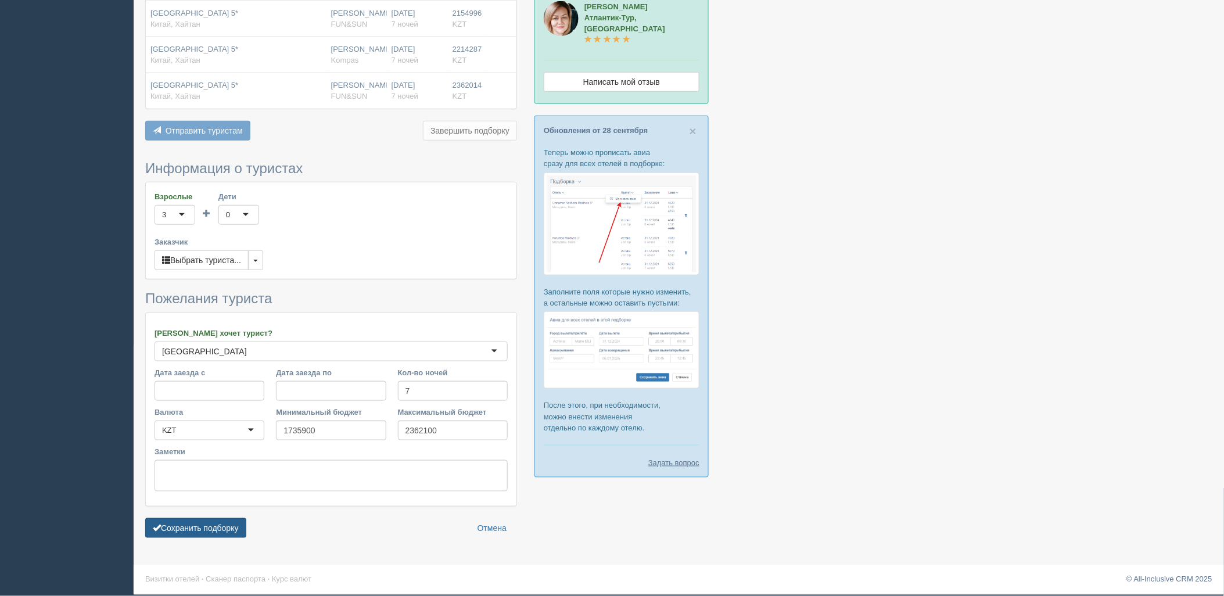
click at [202, 531] on button "Сохранить подборку" at bounding box center [195, 528] width 101 height 20
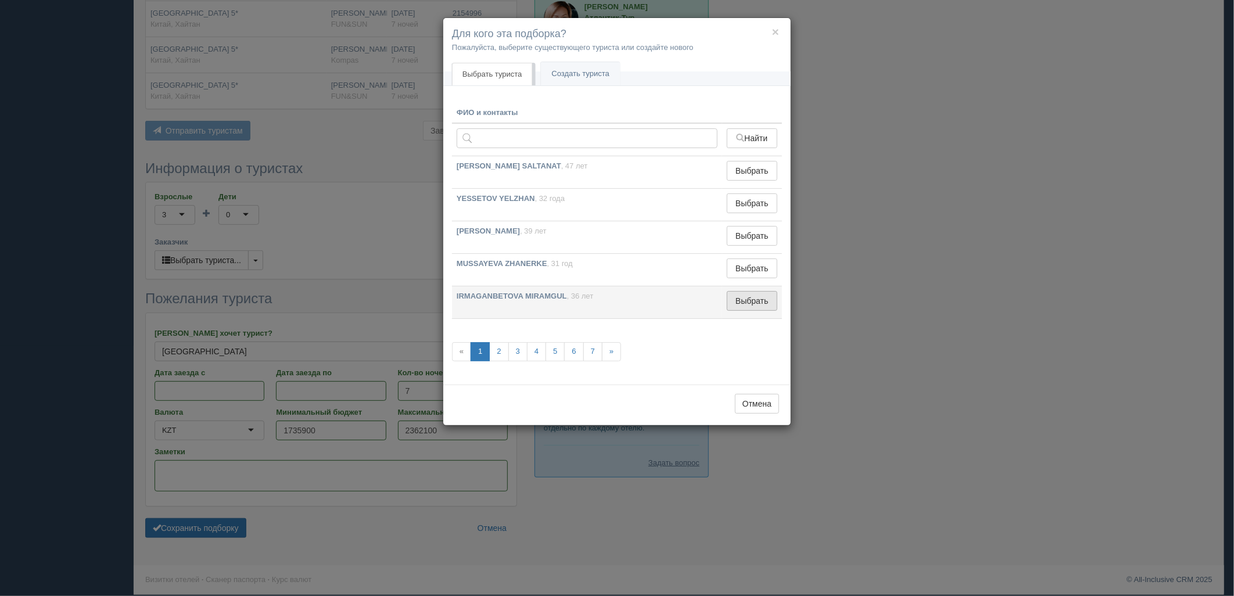
click at [734, 304] on button "Выбрать" at bounding box center [752, 301] width 51 height 20
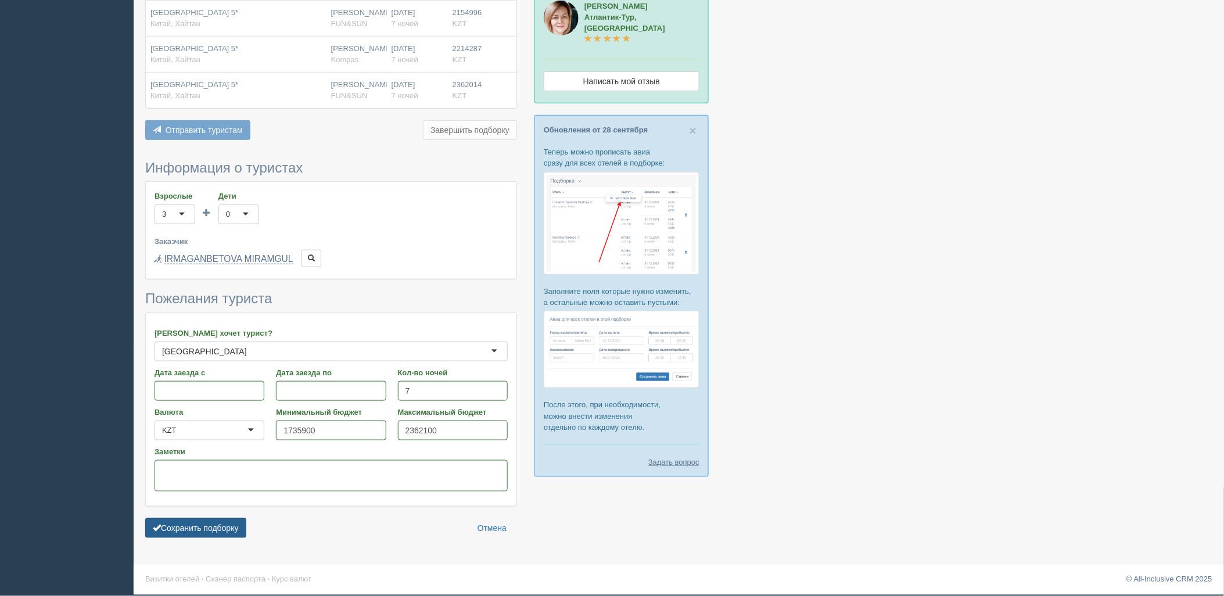
click at [243, 525] on button "Сохранить подборку" at bounding box center [195, 528] width 101 height 20
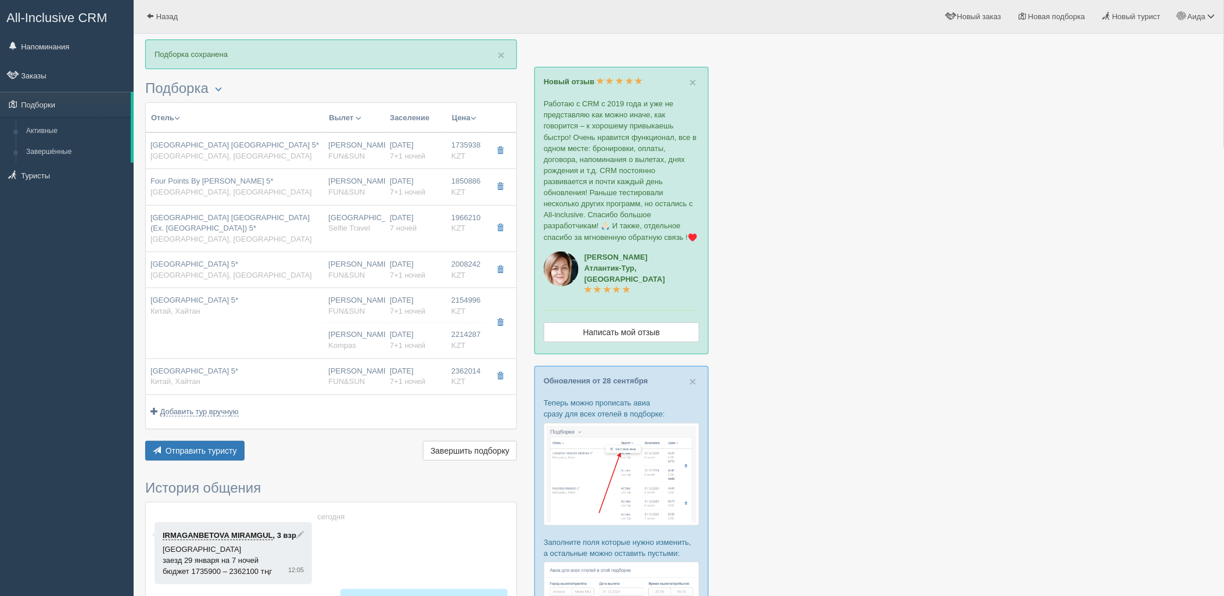
click at [201, 463] on div "Отправить туристу Отправить Завершить подборку Активировать подборку Добавить и…" at bounding box center [331, 452] width 372 height 23
click at [210, 450] on span "Отправить туристу" at bounding box center [201, 450] width 71 height 9
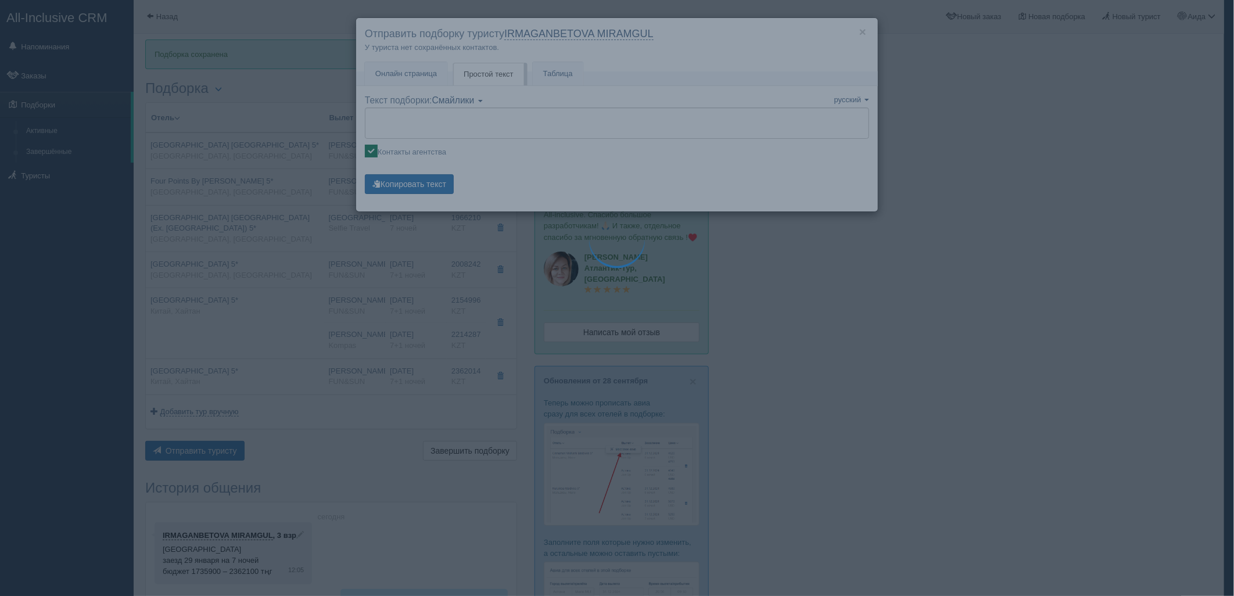
type textarea "🌞 Добрый день! Предлагаем Вам рассмотреть следующие варианты: 🌎 Китай, Санья 🏩 …"
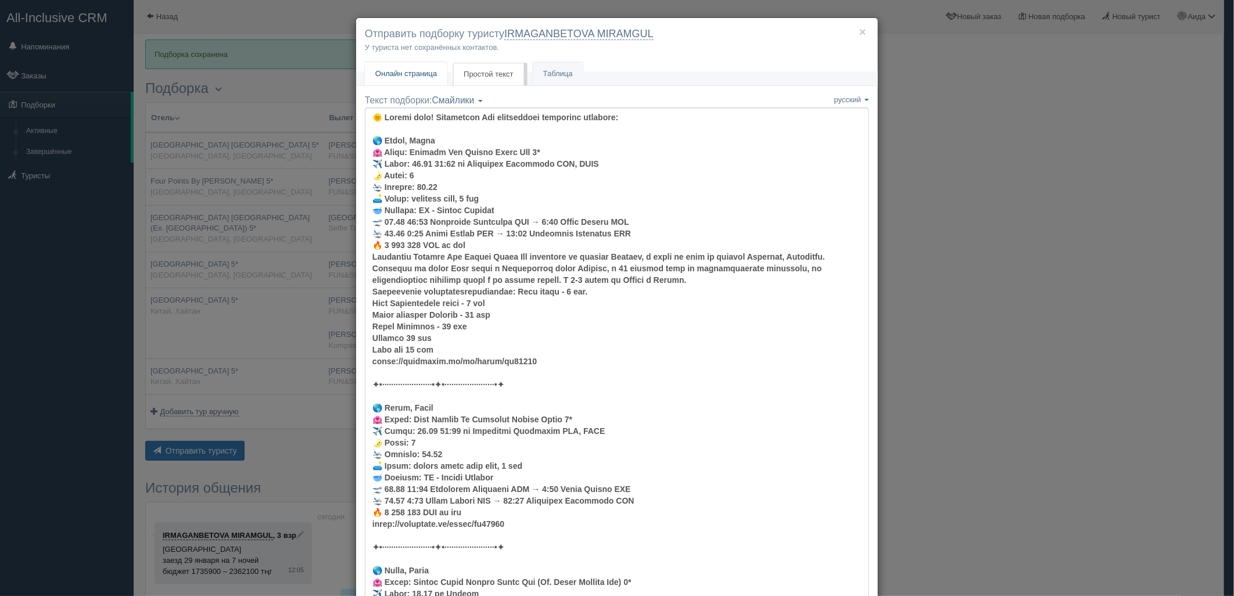
click at [408, 77] on span "Онлайн страница" at bounding box center [406, 73] width 62 height 9
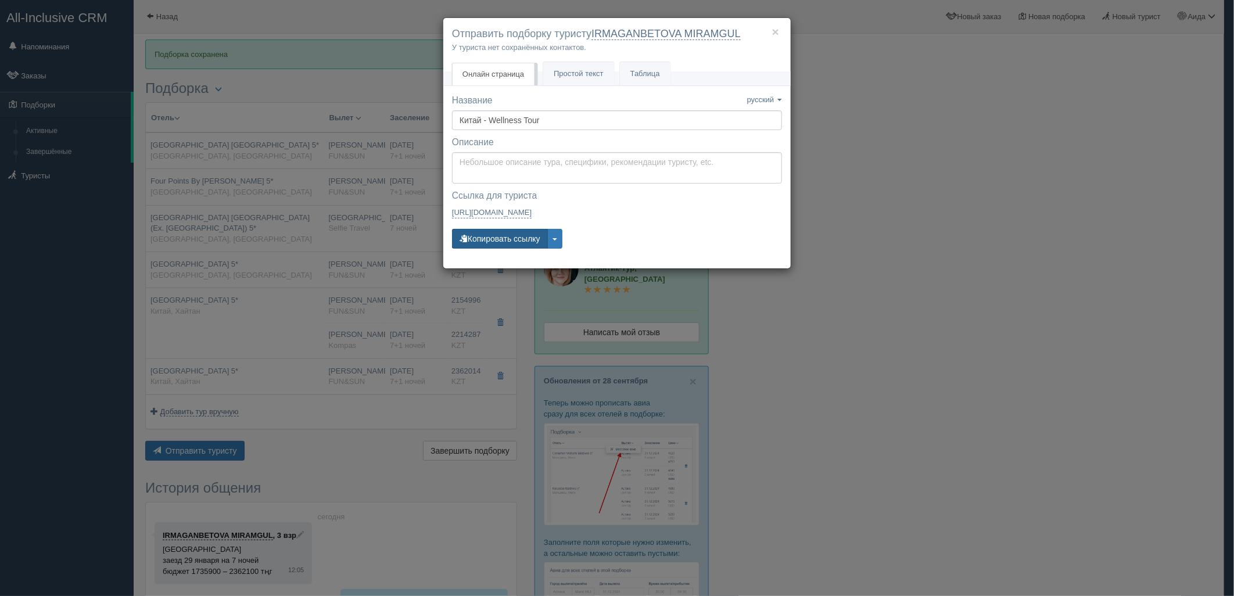
click at [487, 240] on button "Копировать ссылку" at bounding box center [500, 239] width 96 height 20
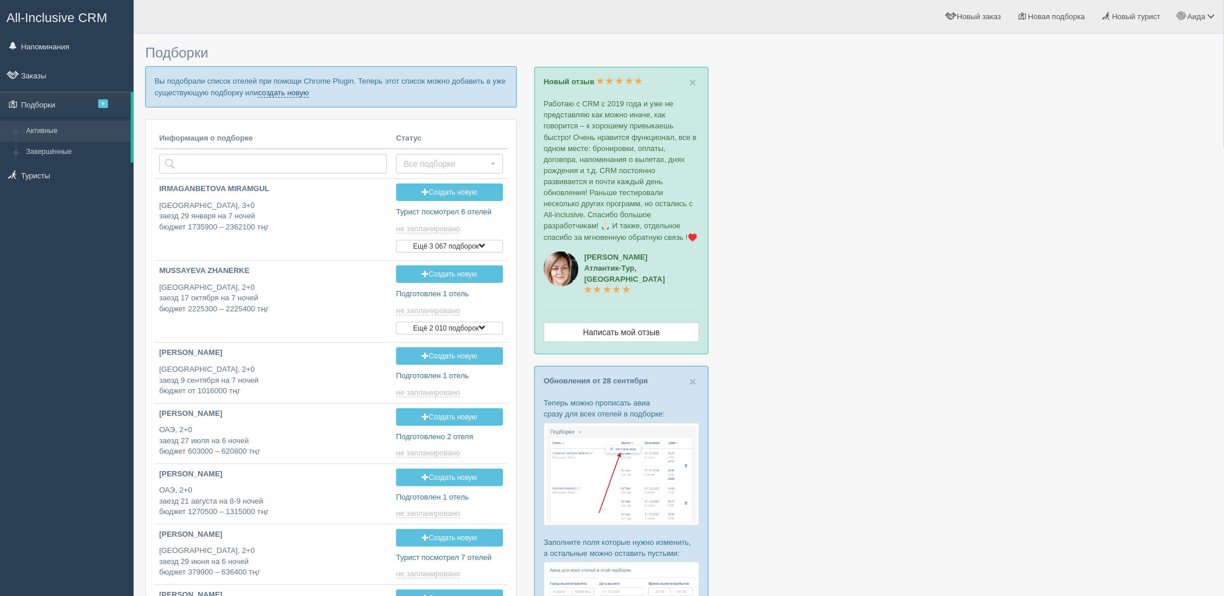
click at [299, 96] on link "создать новую" at bounding box center [283, 92] width 51 height 9
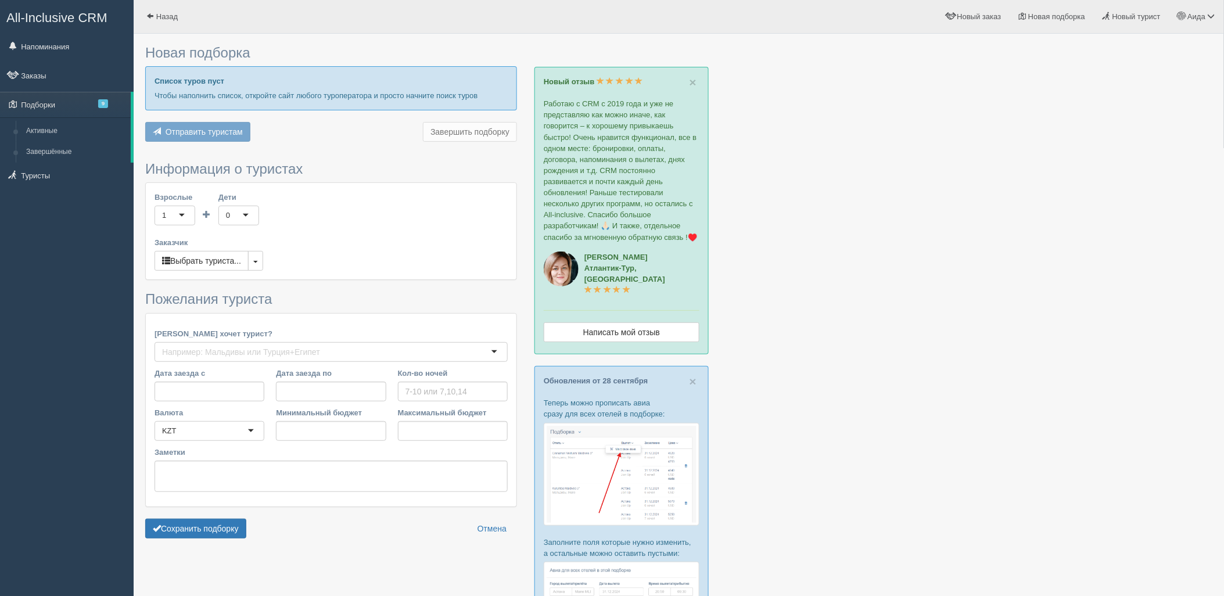
type input "3"
type input "638600"
type input "715100"
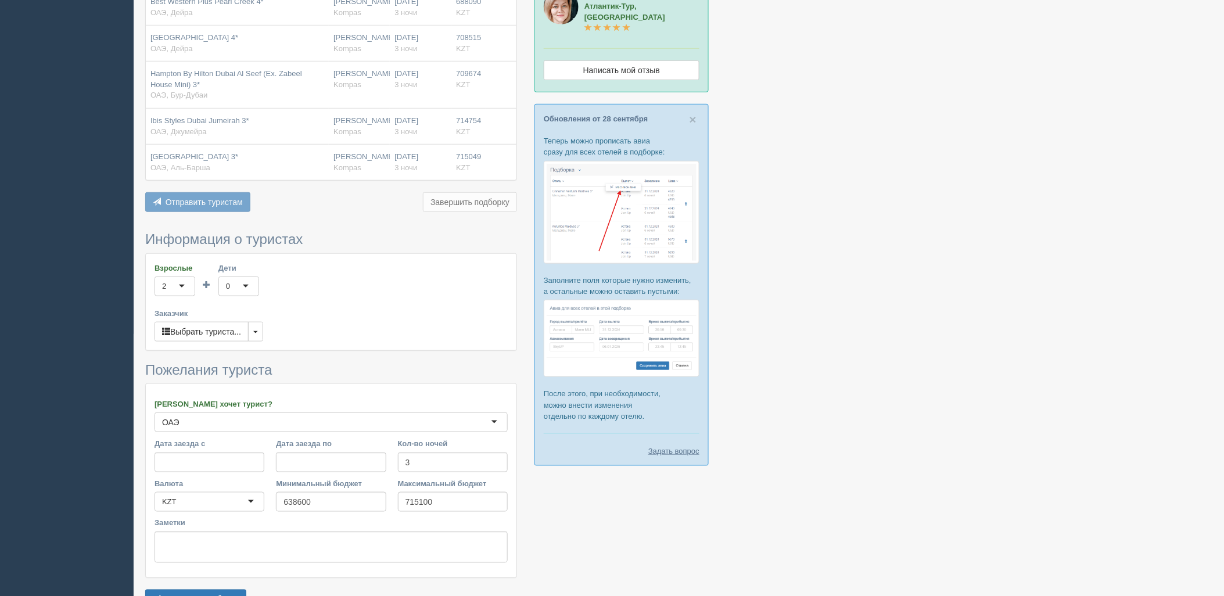
scroll to position [270, 0]
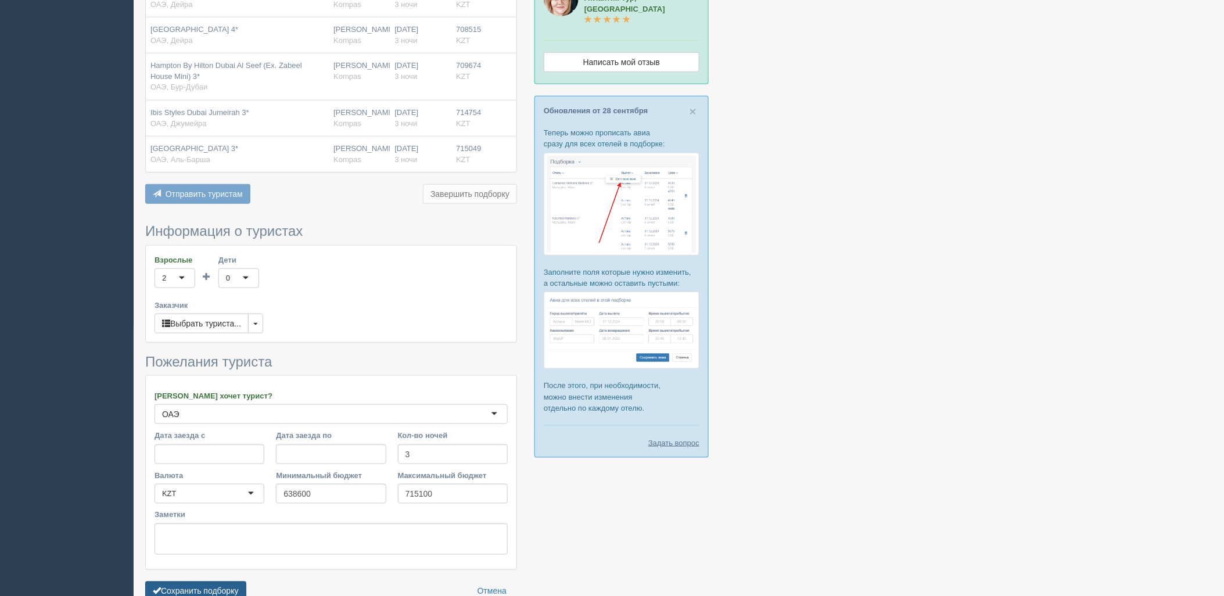
click at [227, 586] on button "Сохранить подборку" at bounding box center [195, 592] width 101 height 20
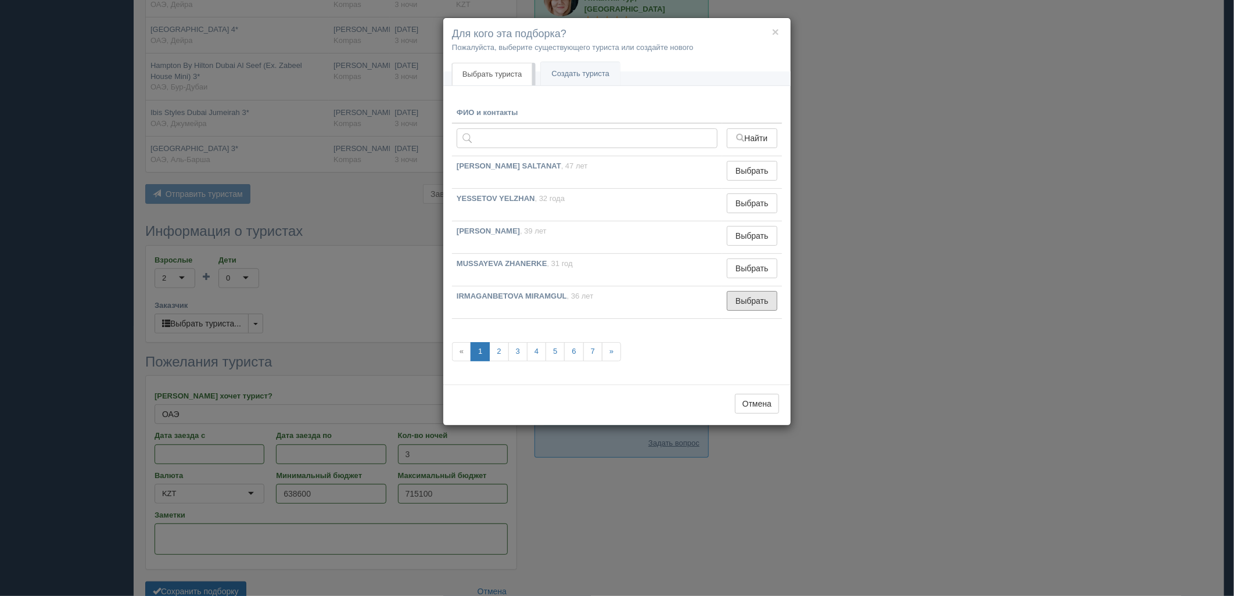
drag, startPoint x: 741, startPoint y: 310, endPoint x: 729, endPoint y: 315, distance: 13.3
click at [741, 310] on button "Выбрать" at bounding box center [752, 301] width 51 height 20
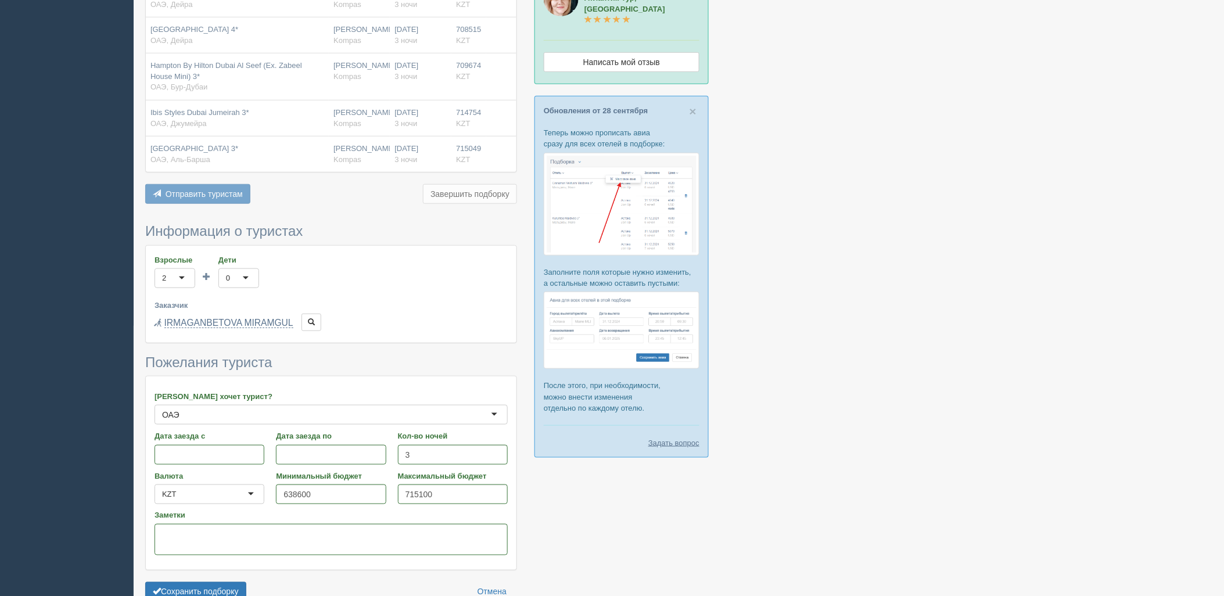
click at [248, 595] on div "Сохранить подборку Отмена" at bounding box center [331, 592] width 372 height 20
drag, startPoint x: 246, startPoint y: 593, endPoint x: 247, endPoint y: 583, distance: 9.9
click at [246, 592] on button "Сохранить подборку" at bounding box center [195, 592] width 101 height 20
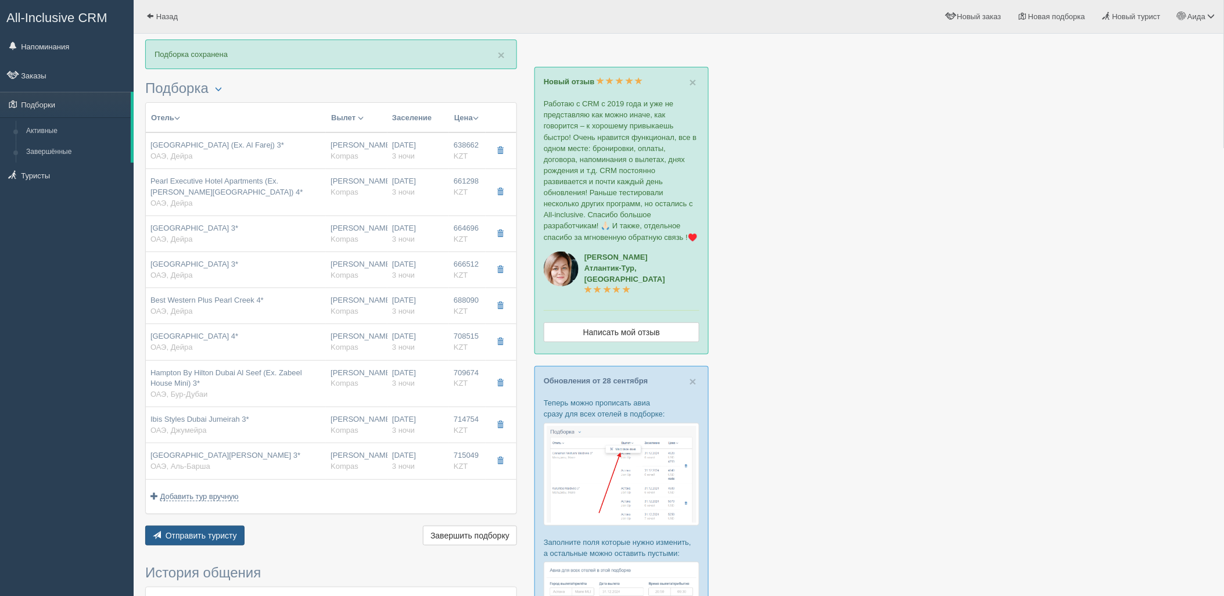
click at [199, 539] on span "Отправить туристу" at bounding box center [201, 535] width 71 height 9
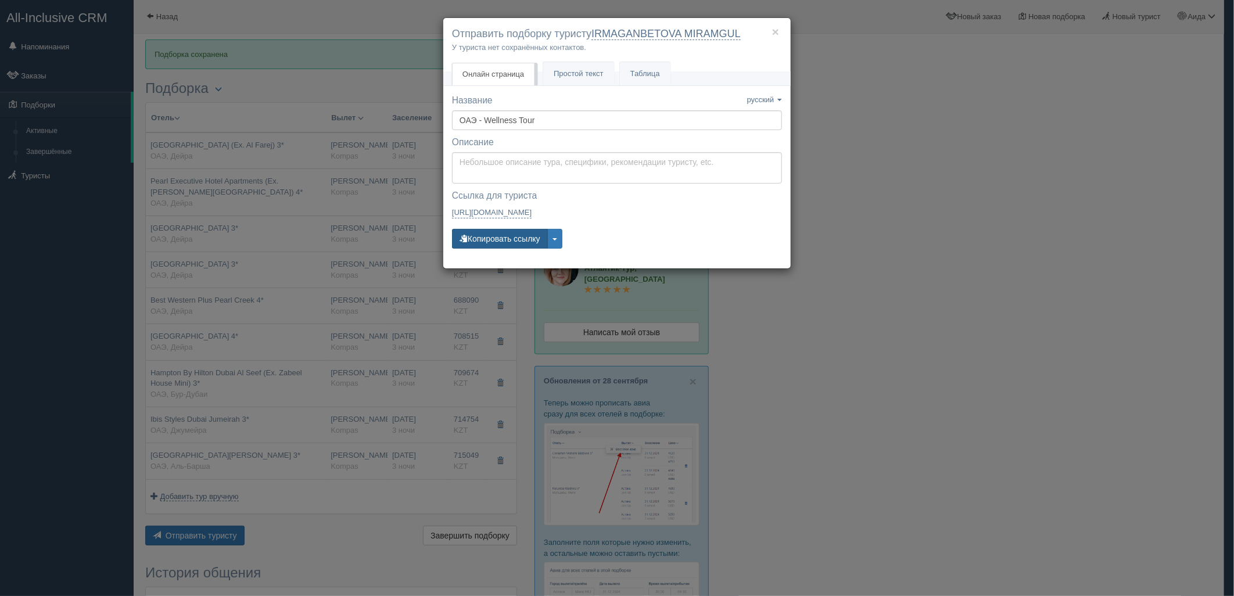
click at [480, 239] on button "Копировать ссылку" at bounding box center [500, 239] width 96 height 20
